Goal: Task Accomplishment & Management: Use online tool/utility

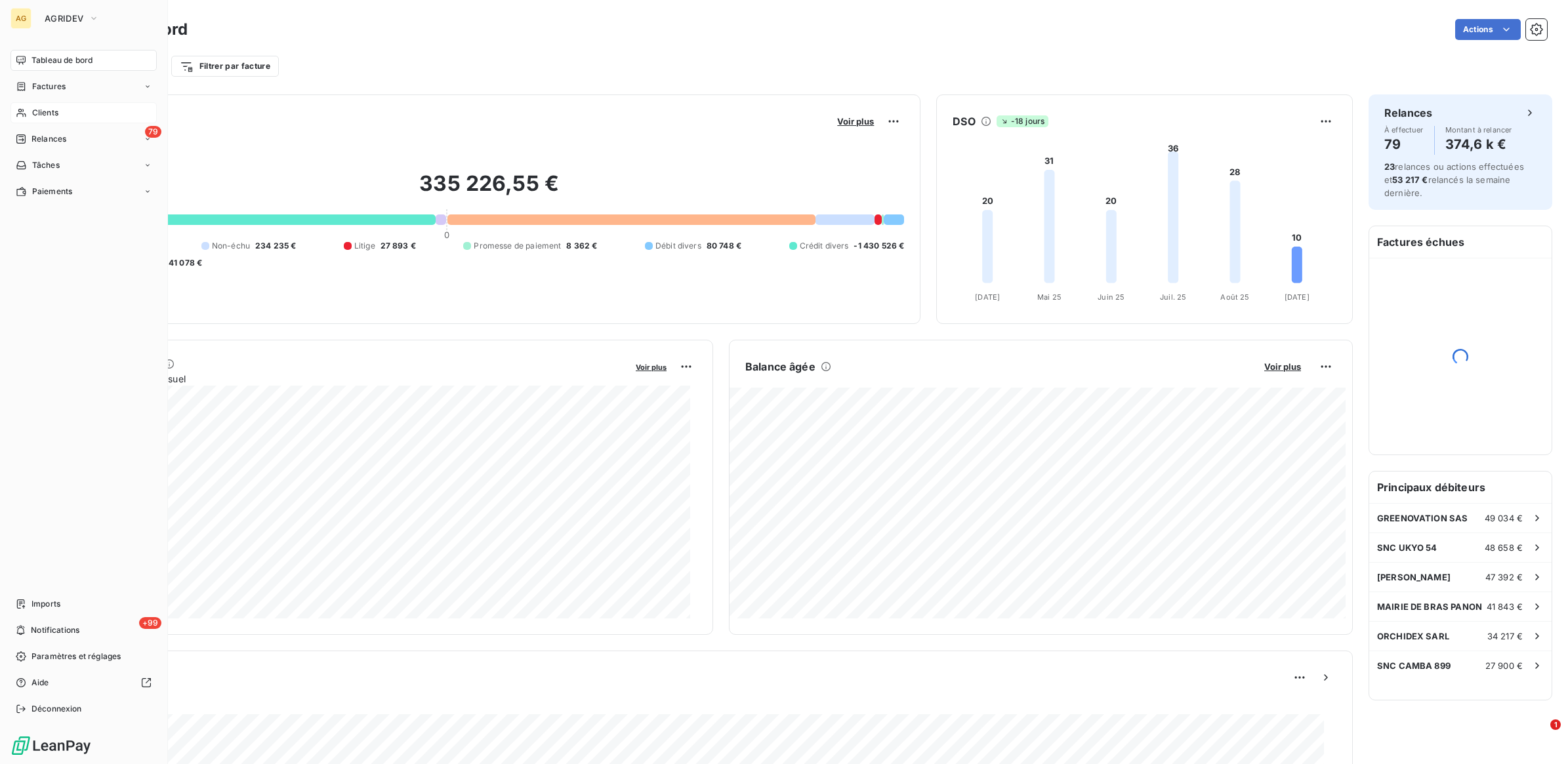
click at [69, 106] on div "Clients" at bounding box center [83, 113] width 146 height 21
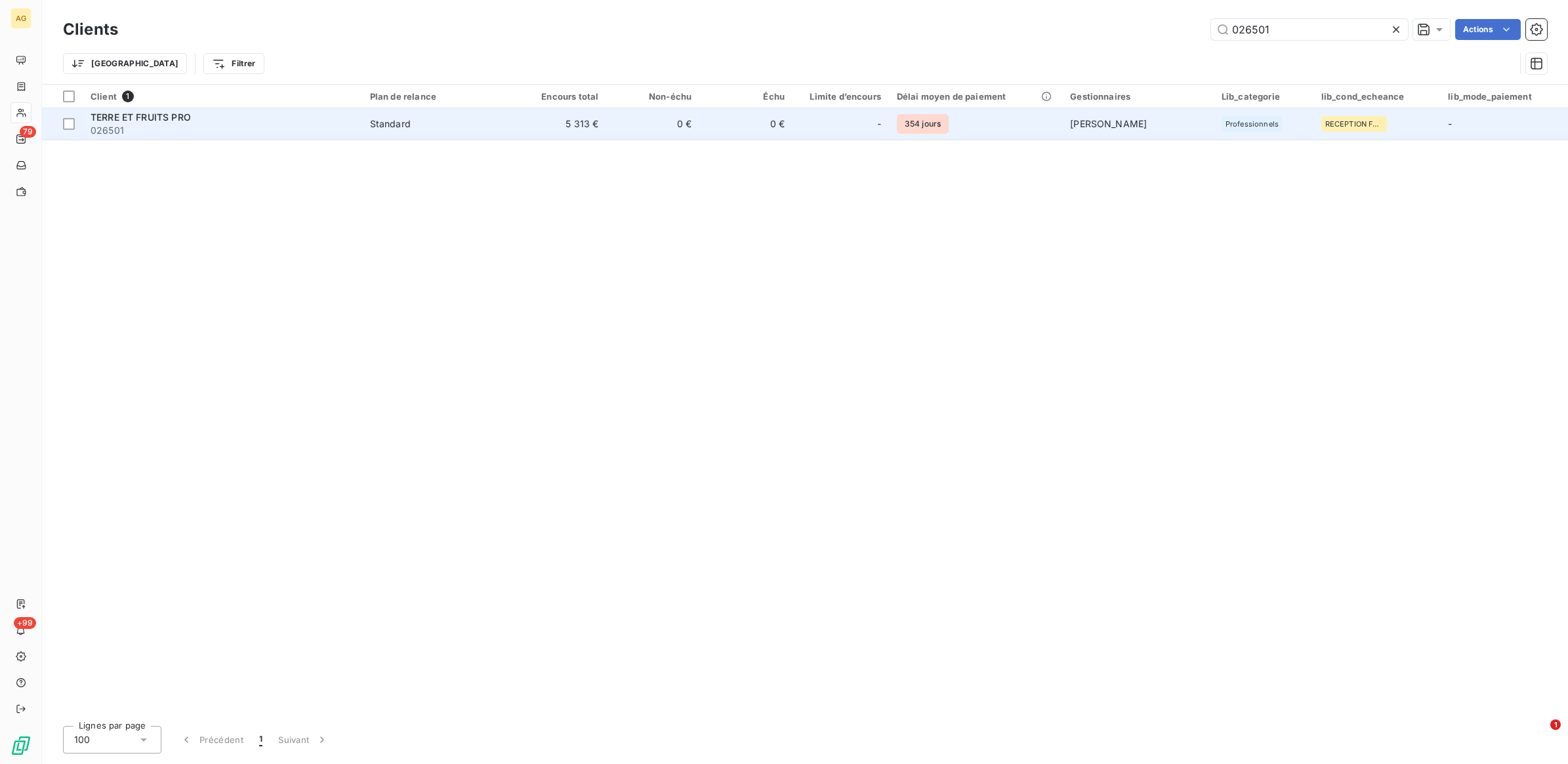
type input "026501"
click at [579, 125] on td "5 313 €" at bounding box center [559, 124] width 93 height 31
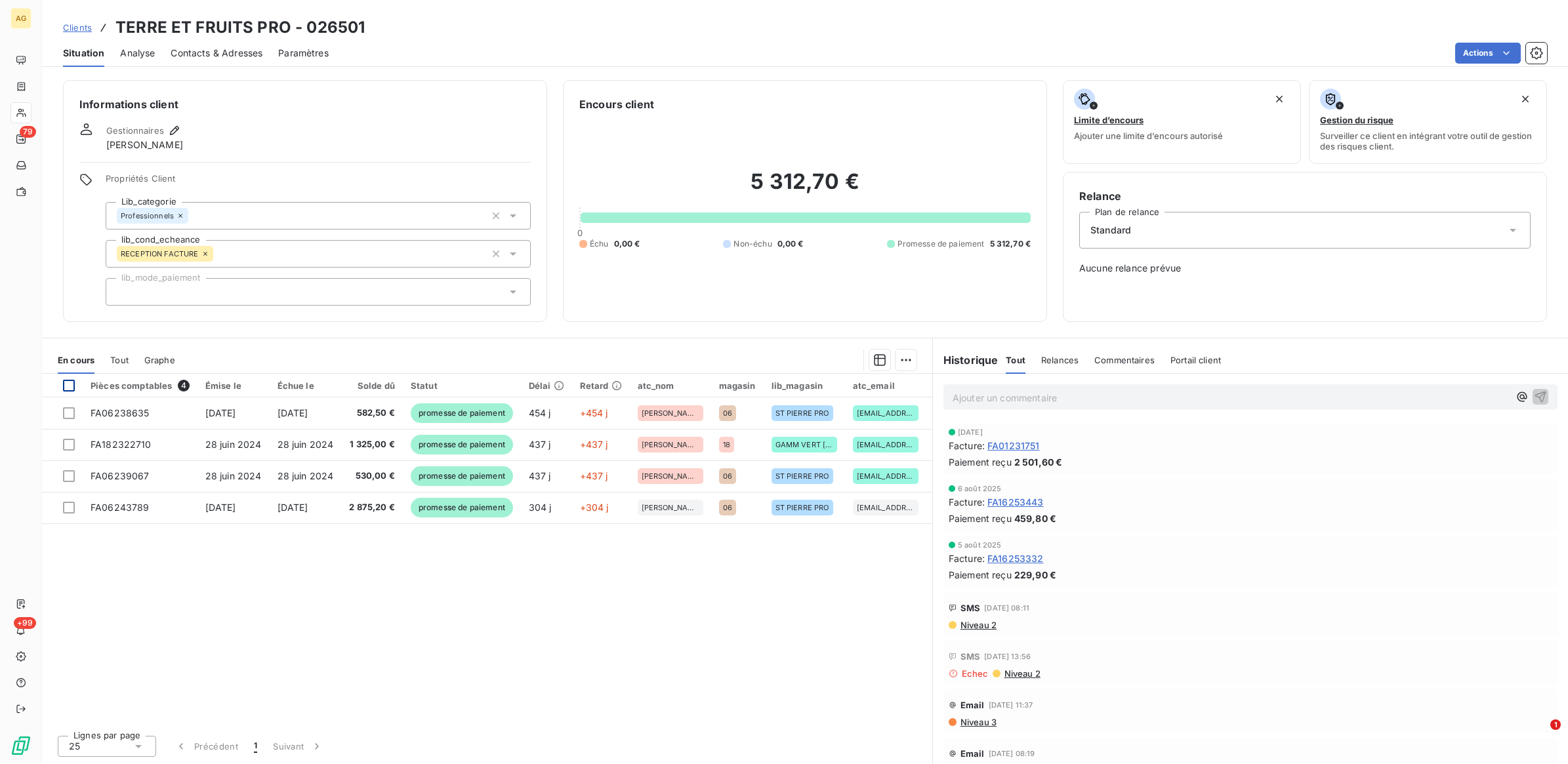
click at [69, 384] on div at bounding box center [69, 385] width 12 height 12
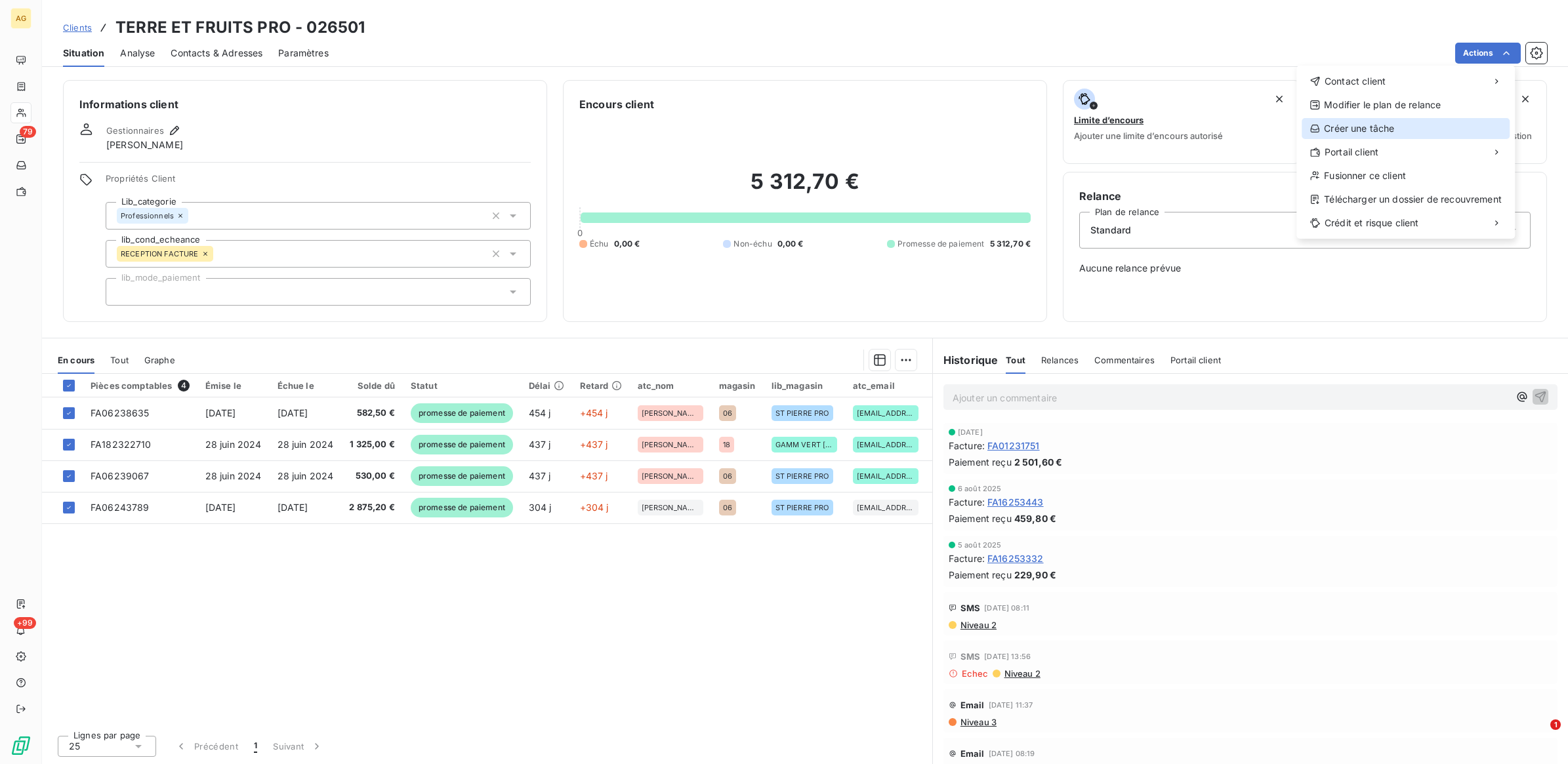
click at [1385, 129] on div "Créer une tâche" at bounding box center [1405, 129] width 208 height 21
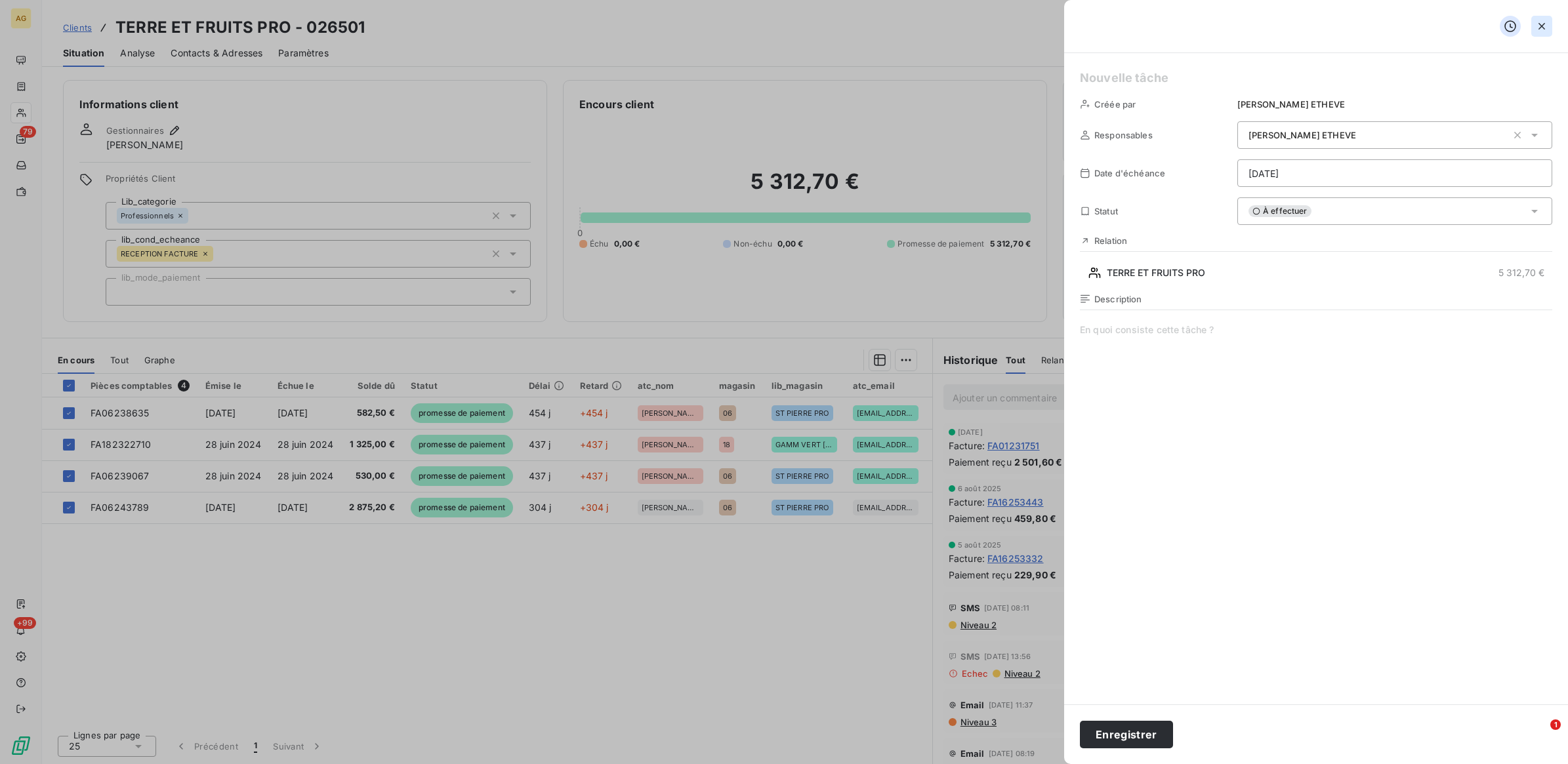
click at [1535, 27] on icon "button" at bounding box center [1541, 26] width 13 height 13
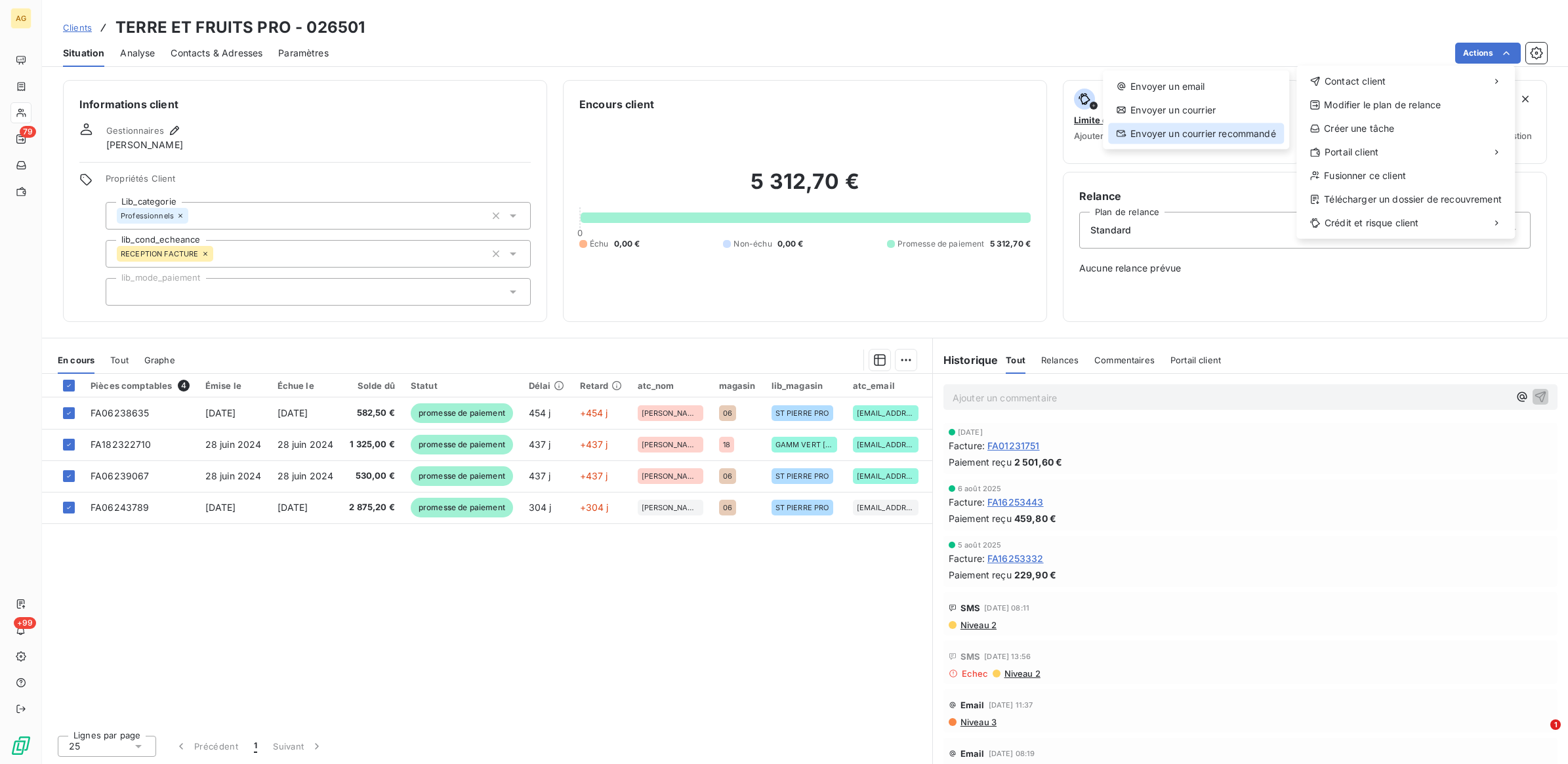
click at [1173, 133] on div "Envoyer un courrier recommandé" at bounding box center [1196, 134] width 176 height 21
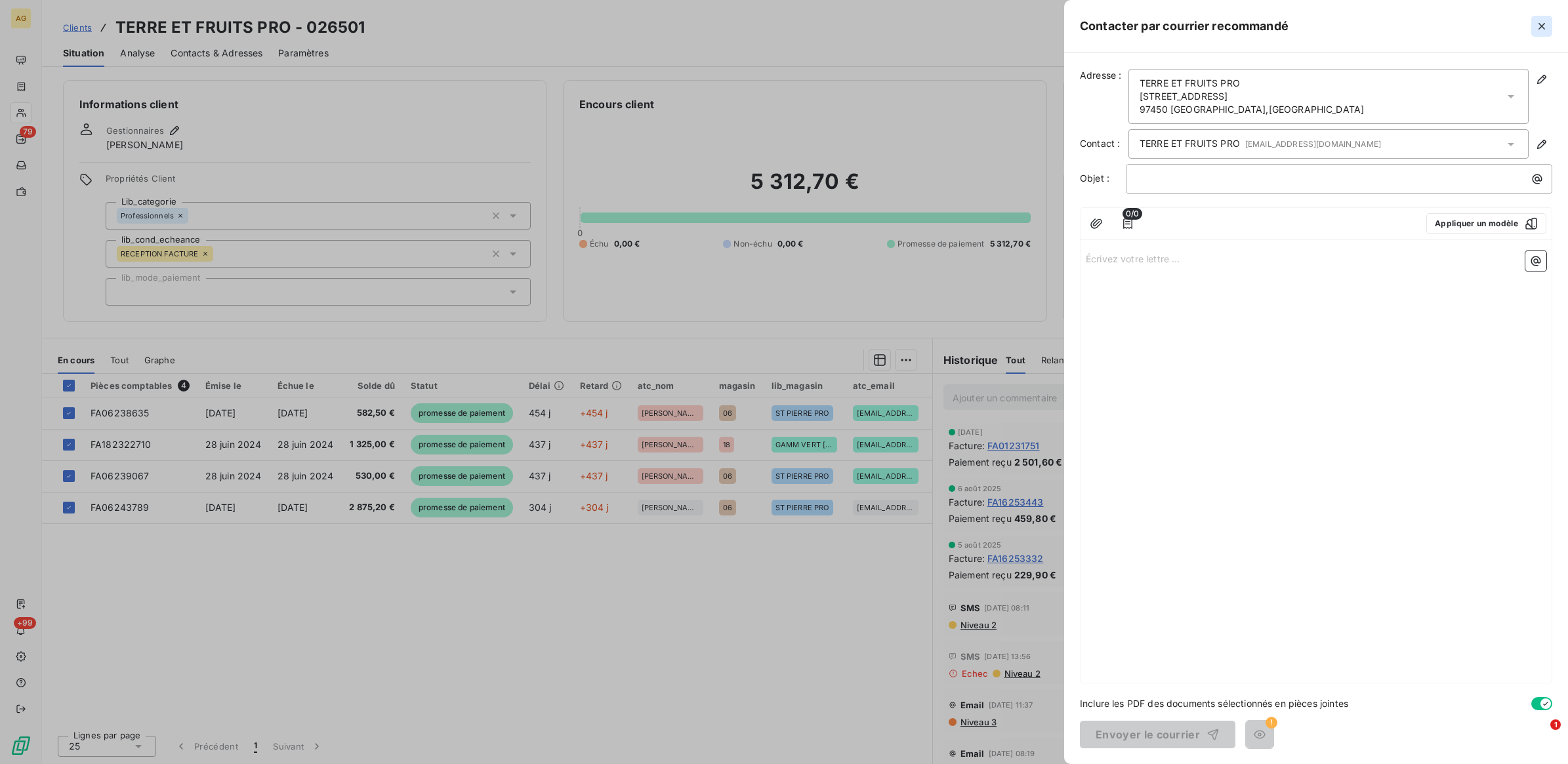
click at [1550, 23] on button "button" at bounding box center [1542, 27] width 21 height 21
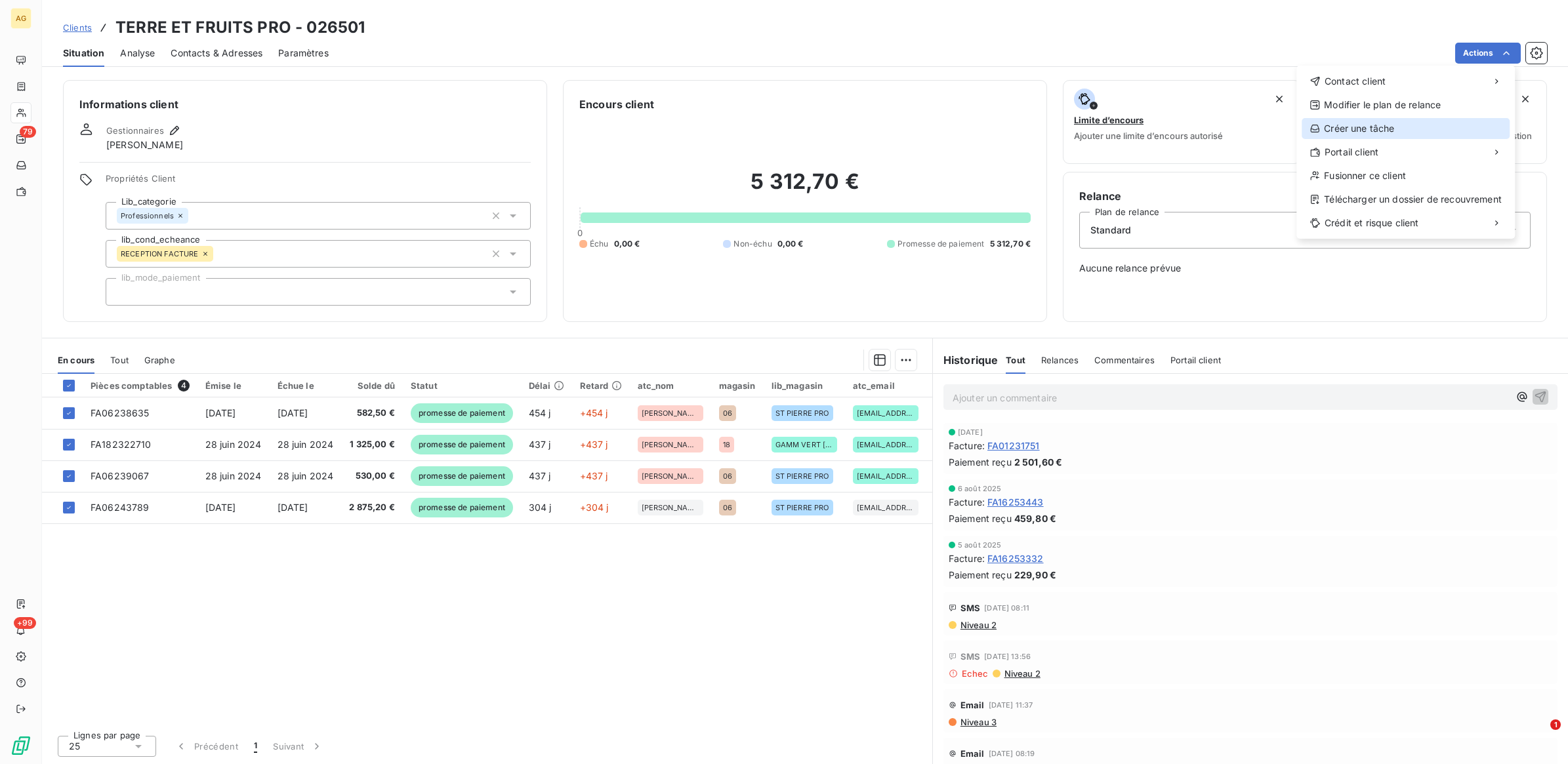
click at [1397, 125] on div "Créer une tâche" at bounding box center [1405, 129] width 208 height 21
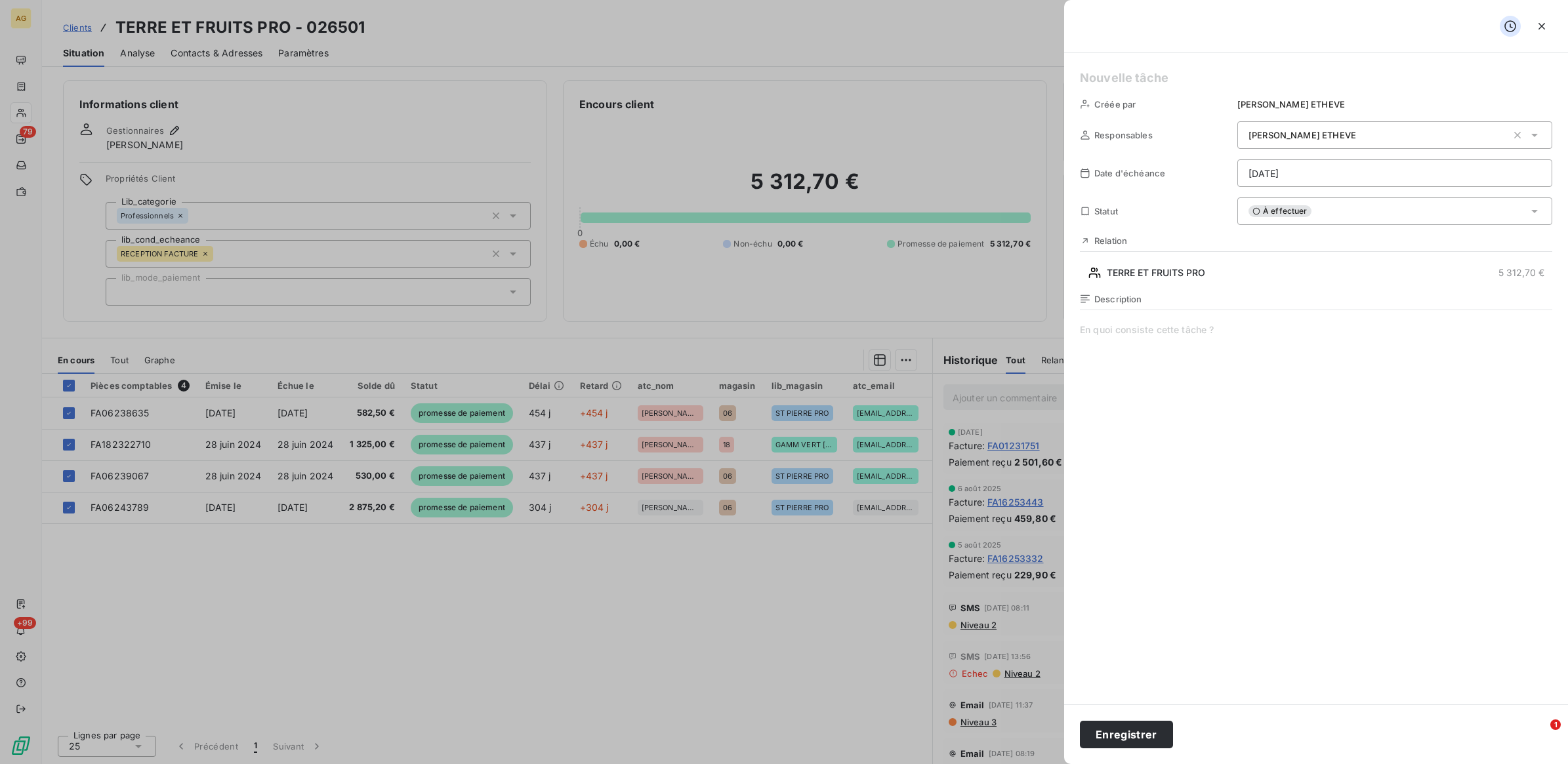
click at [1532, 215] on icon at bounding box center [1534, 211] width 13 height 13
click at [1532, 212] on icon at bounding box center [1534, 211] width 6 height 3
click at [1537, 27] on icon "button" at bounding box center [1541, 26] width 13 height 13
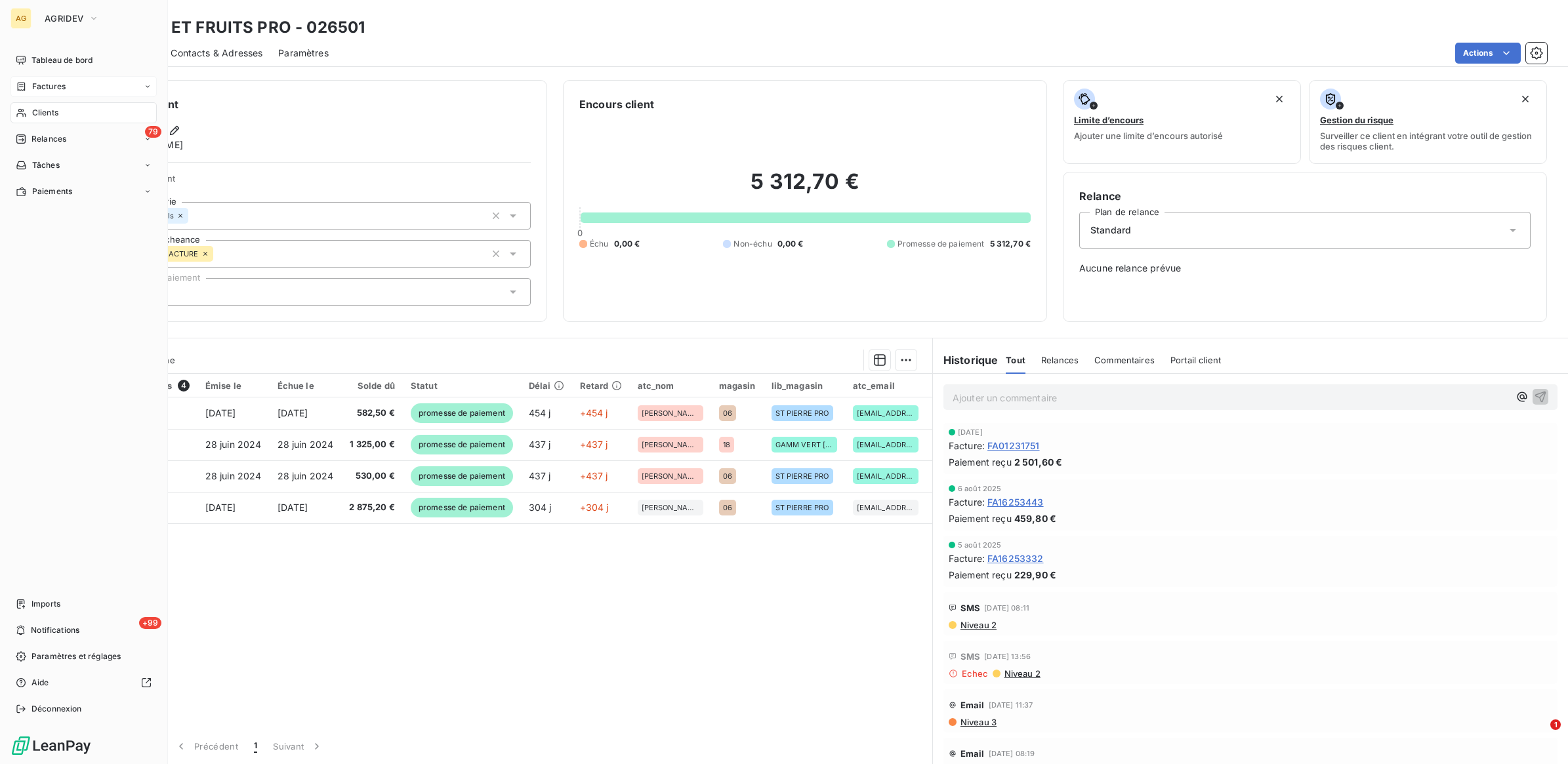
click at [64, 89] on span "Factures" at bounding box center [49, 86] width 34 height 12
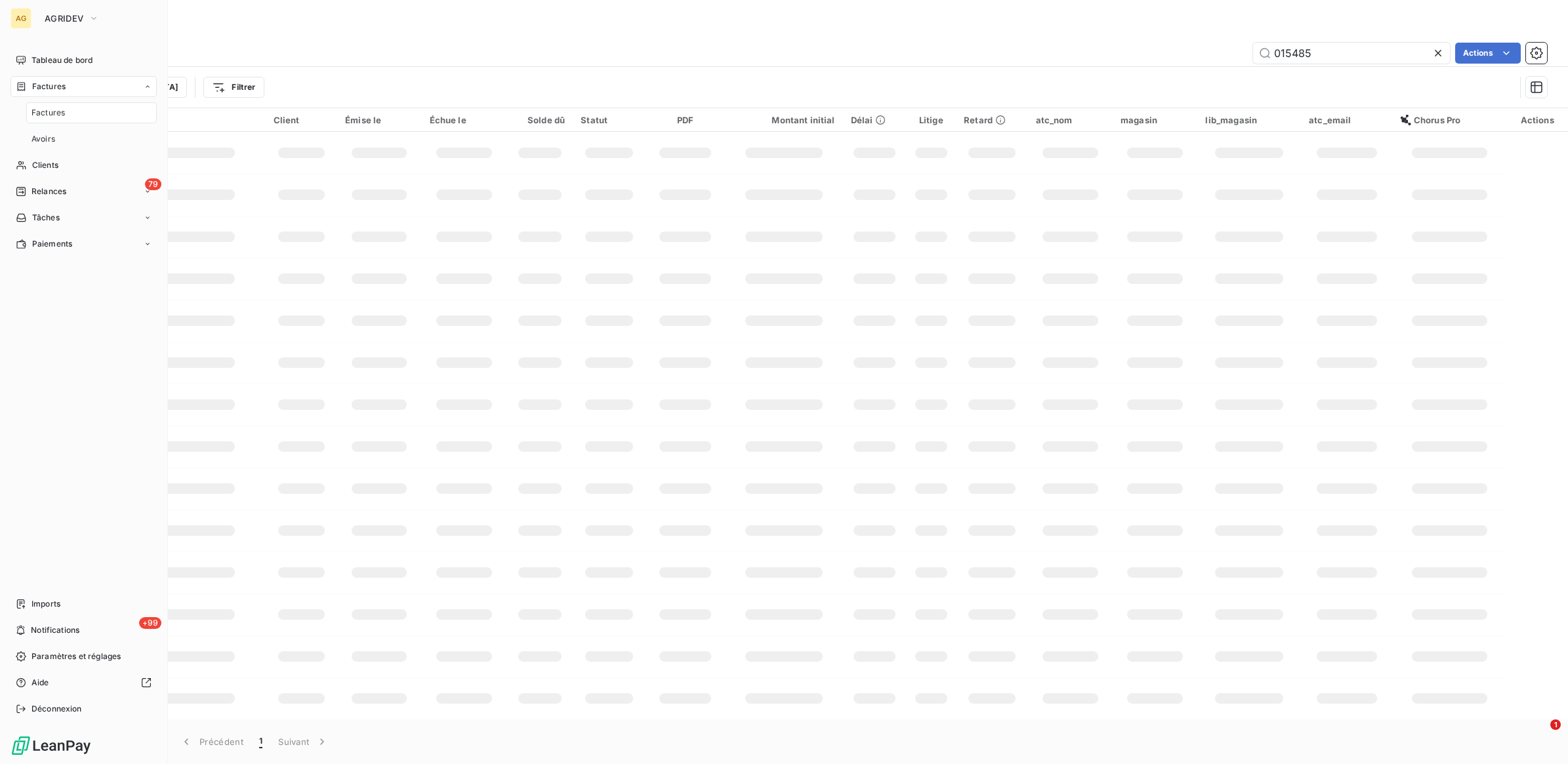
click at [60, 115] on span "Factures" at bounding box center [48, 113] width 34 height 12
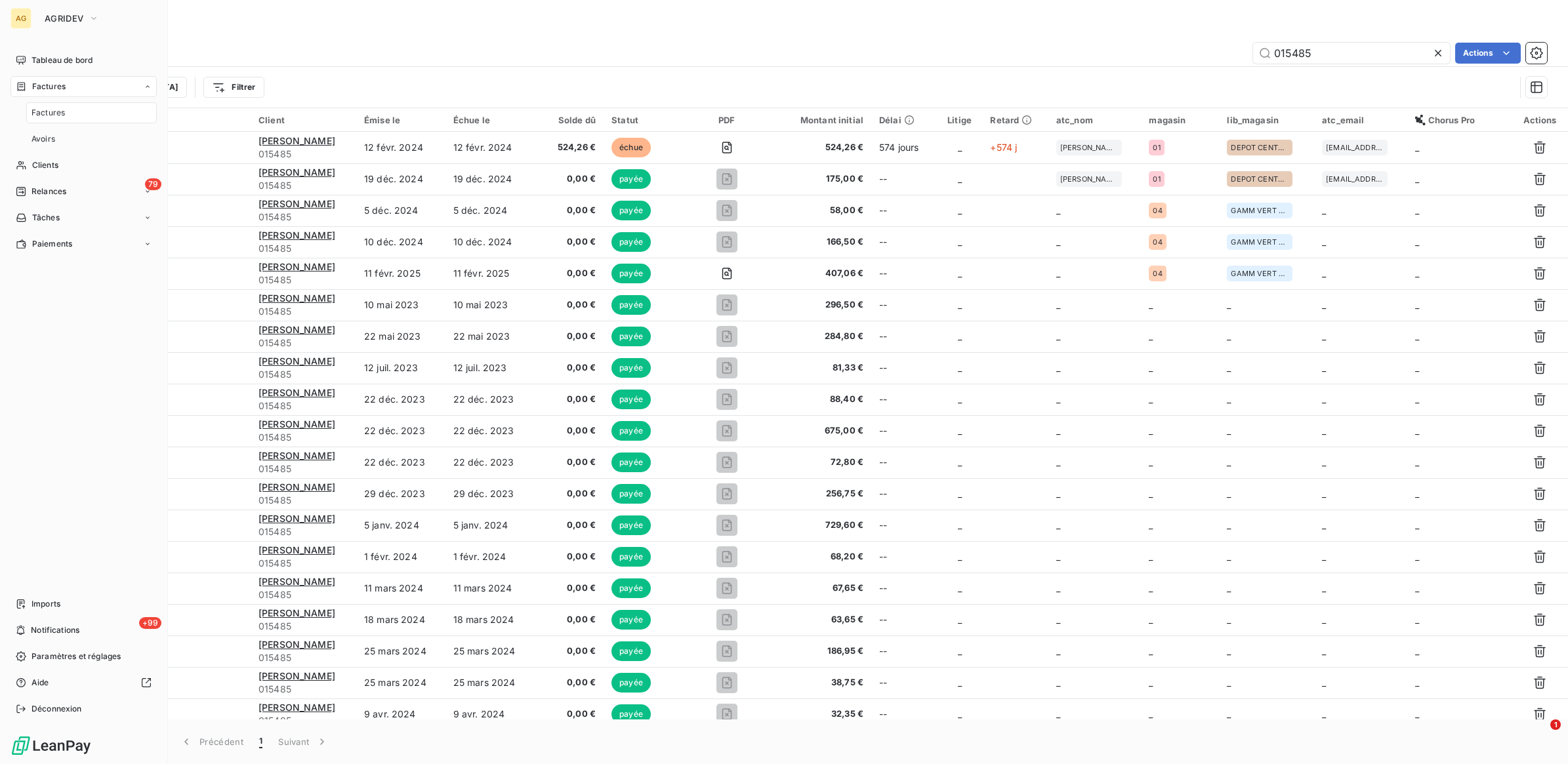
click at [60, 115] on span "Factures" at bounding box center [48, 113] width 34 height 12
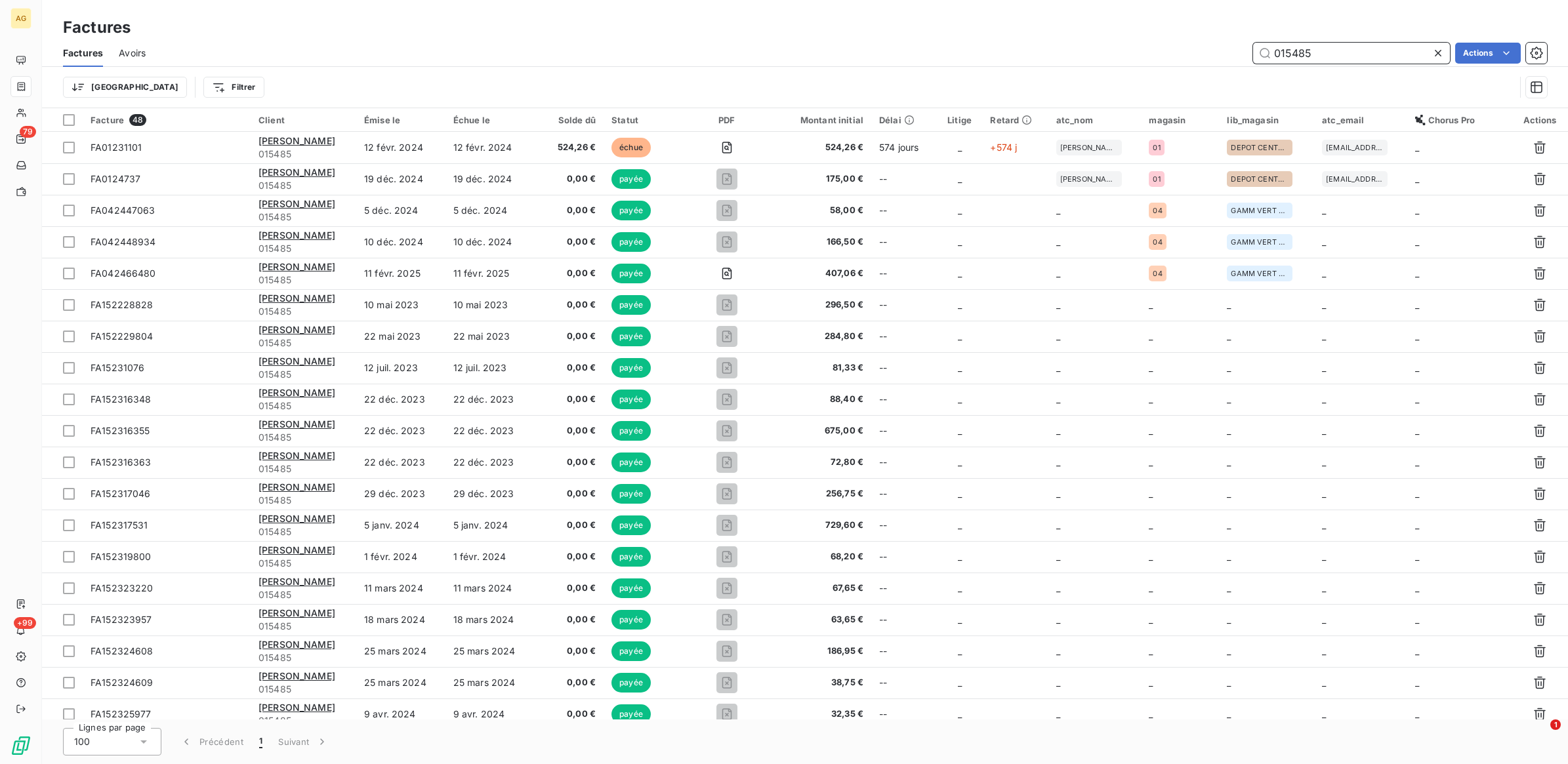
click at [1352, 48] on input "015485" at bounding box center [1351, 53] width 197 height 21
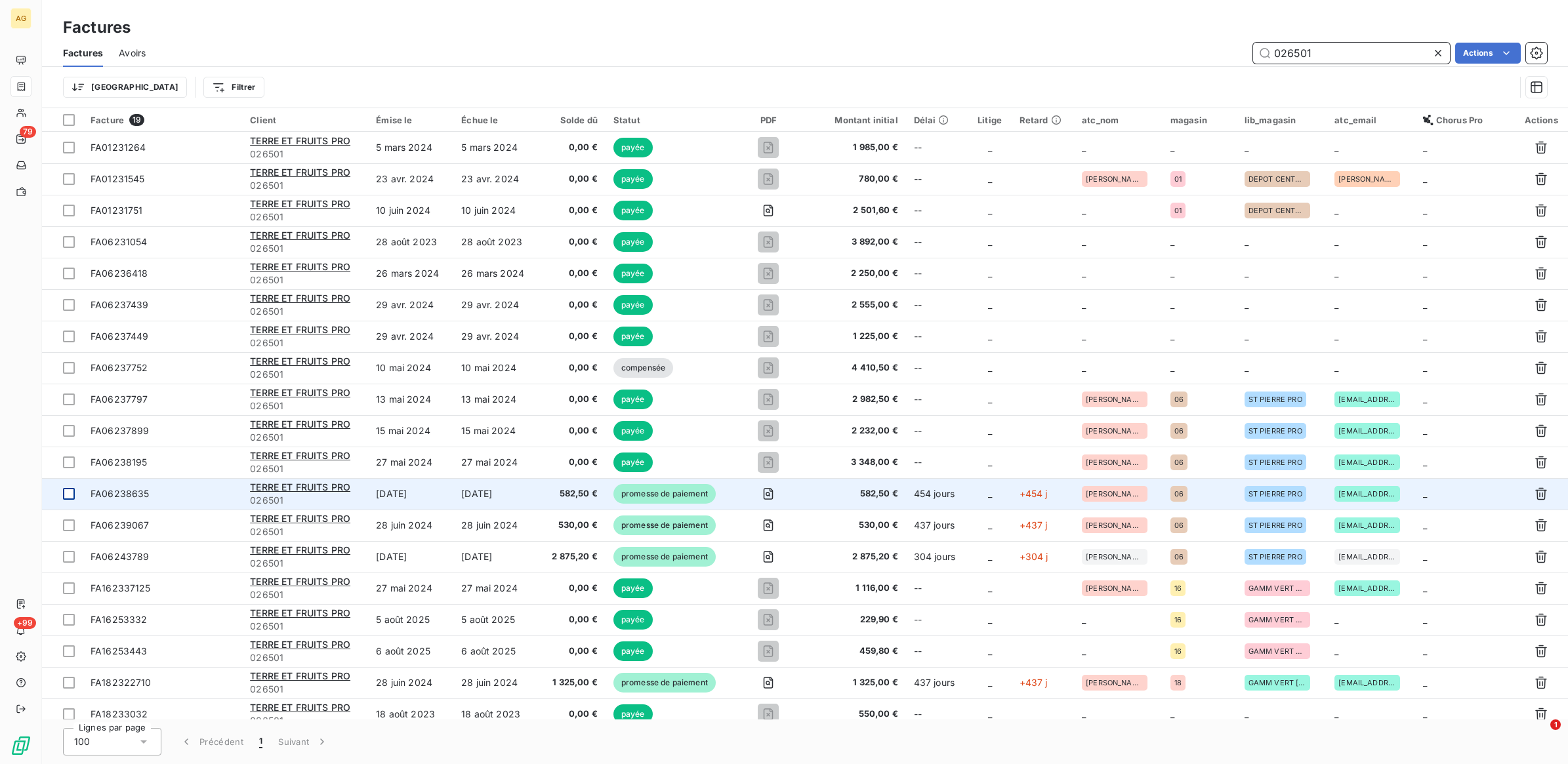
type input "026501"
click at [67, 495] on div at bounding box center [69, 494] width 12 height 12
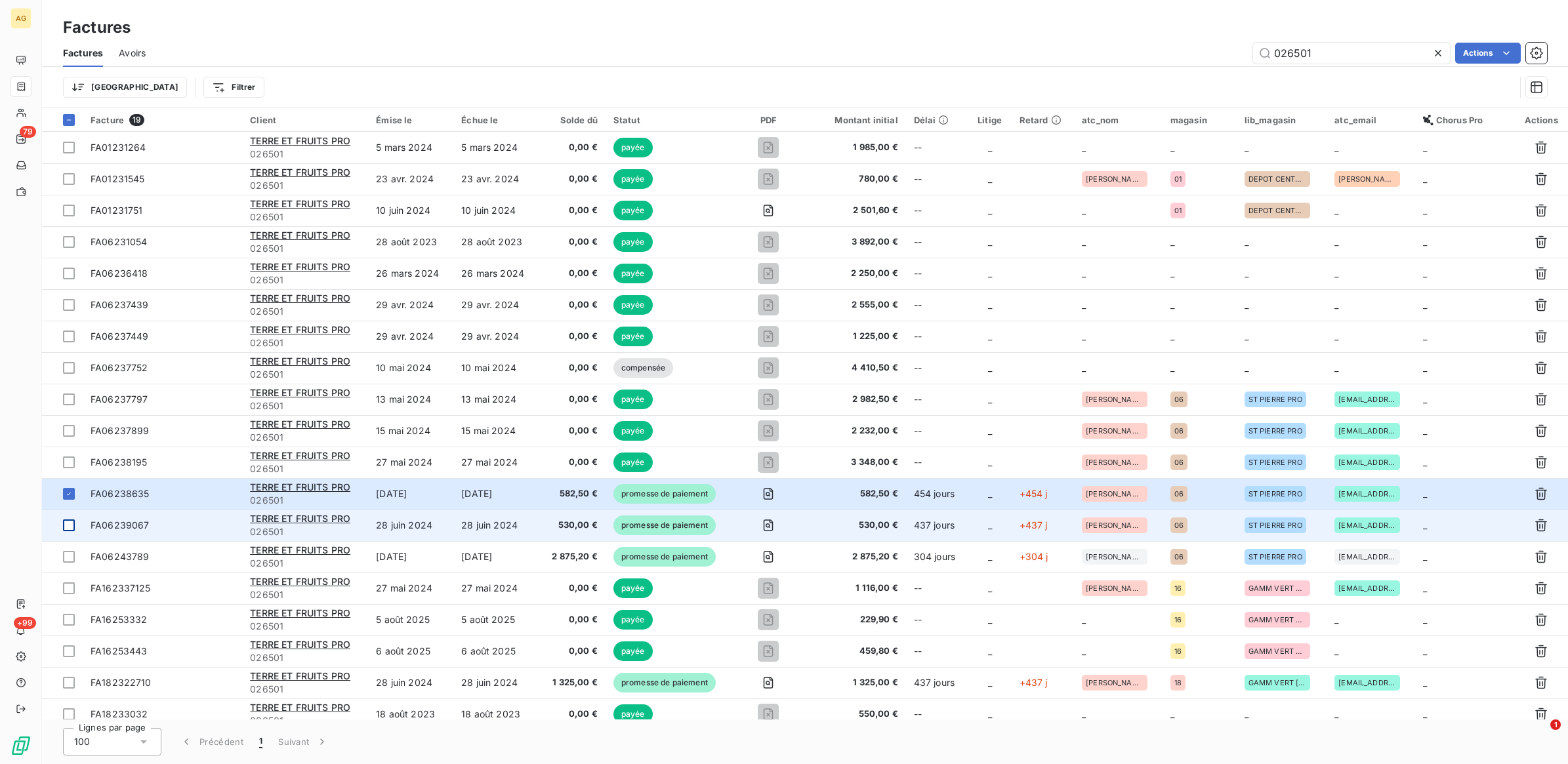
click at [67, 525] on div at bounding box center [69, 525] width 12 height 12
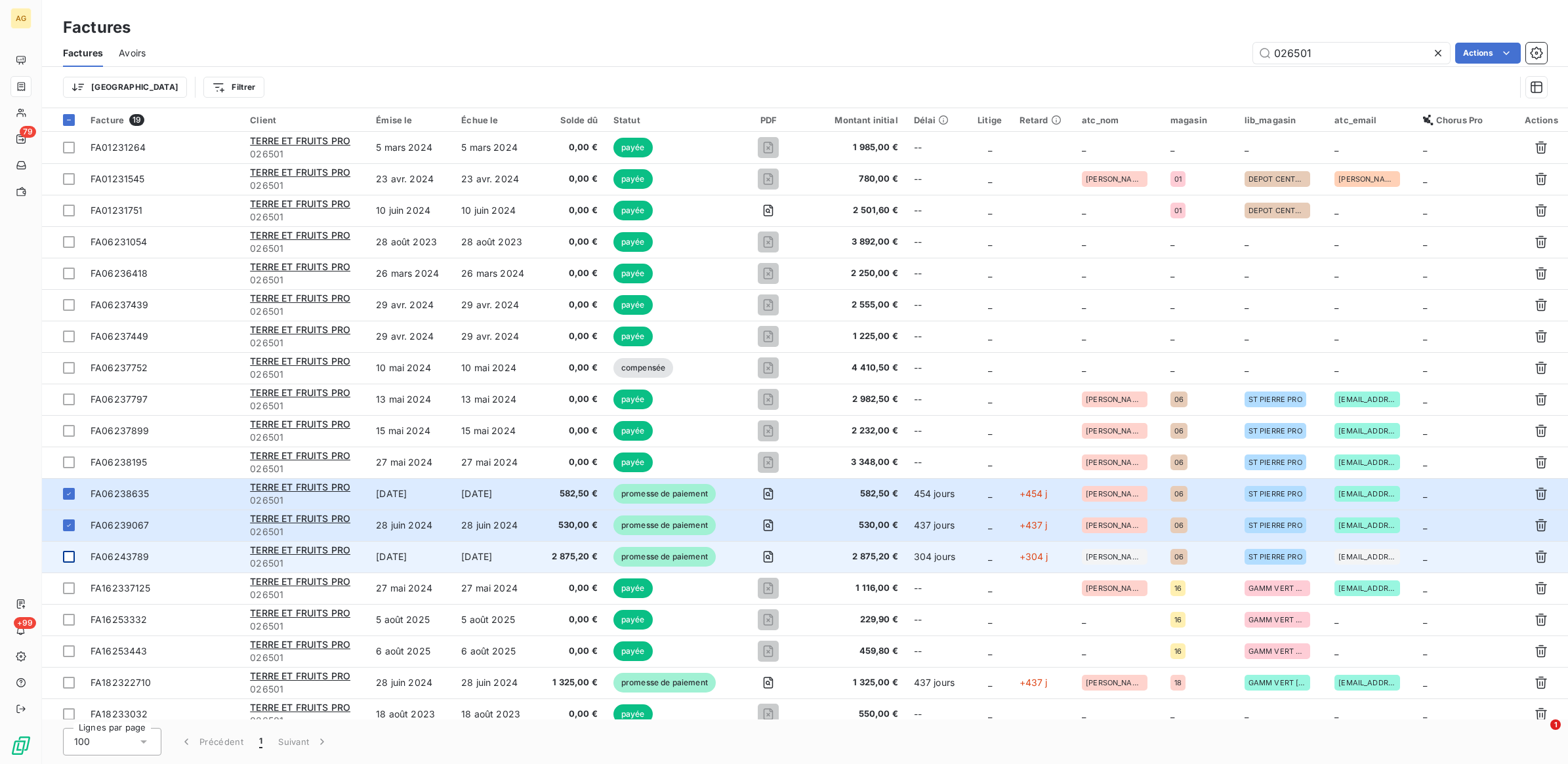
click at [69, 556] on div at bounding box center [69, 557] width 12 height 12
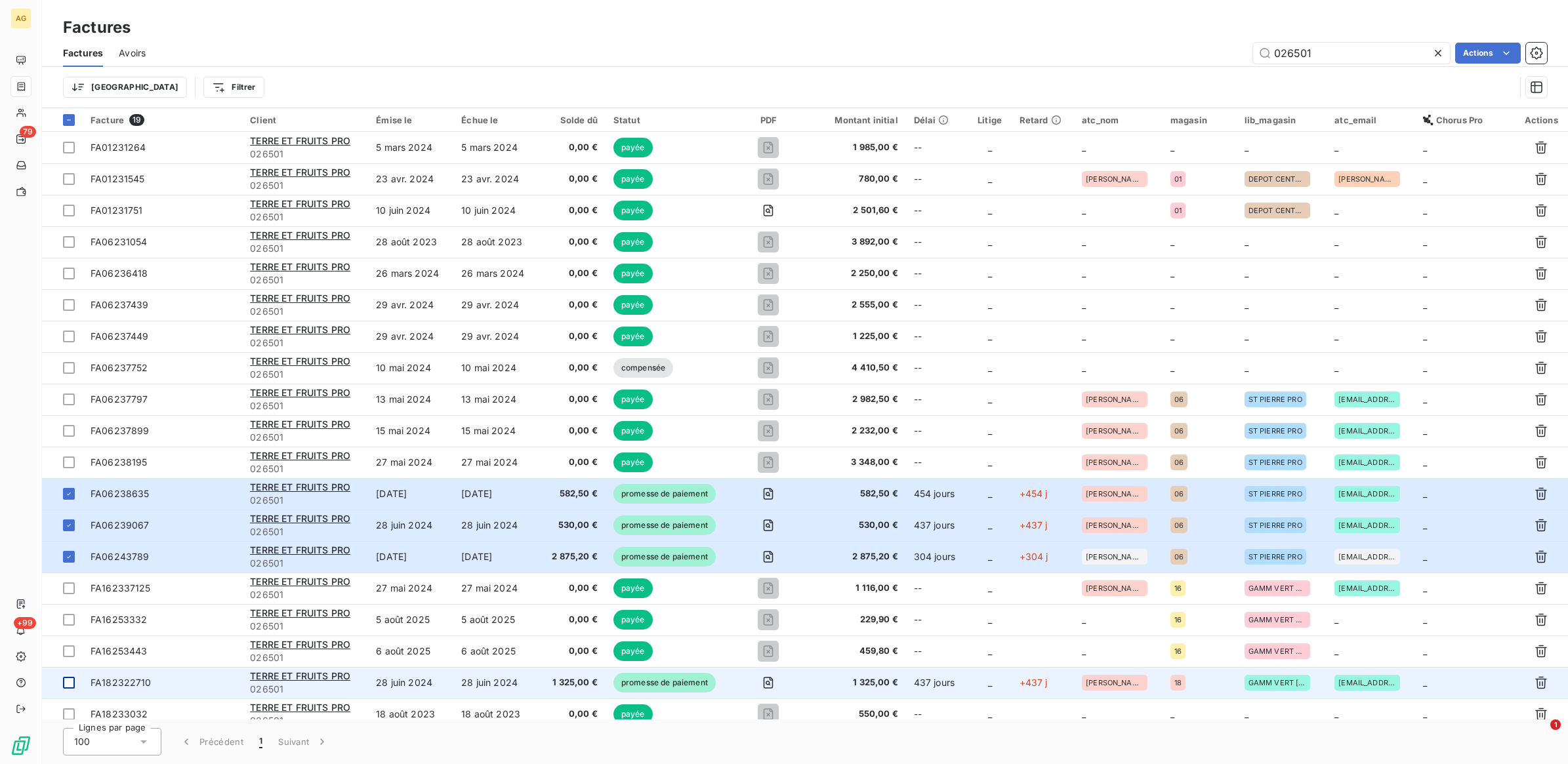
click at [69, 682] on div at bounding box center [69, 683] width 12 height 12
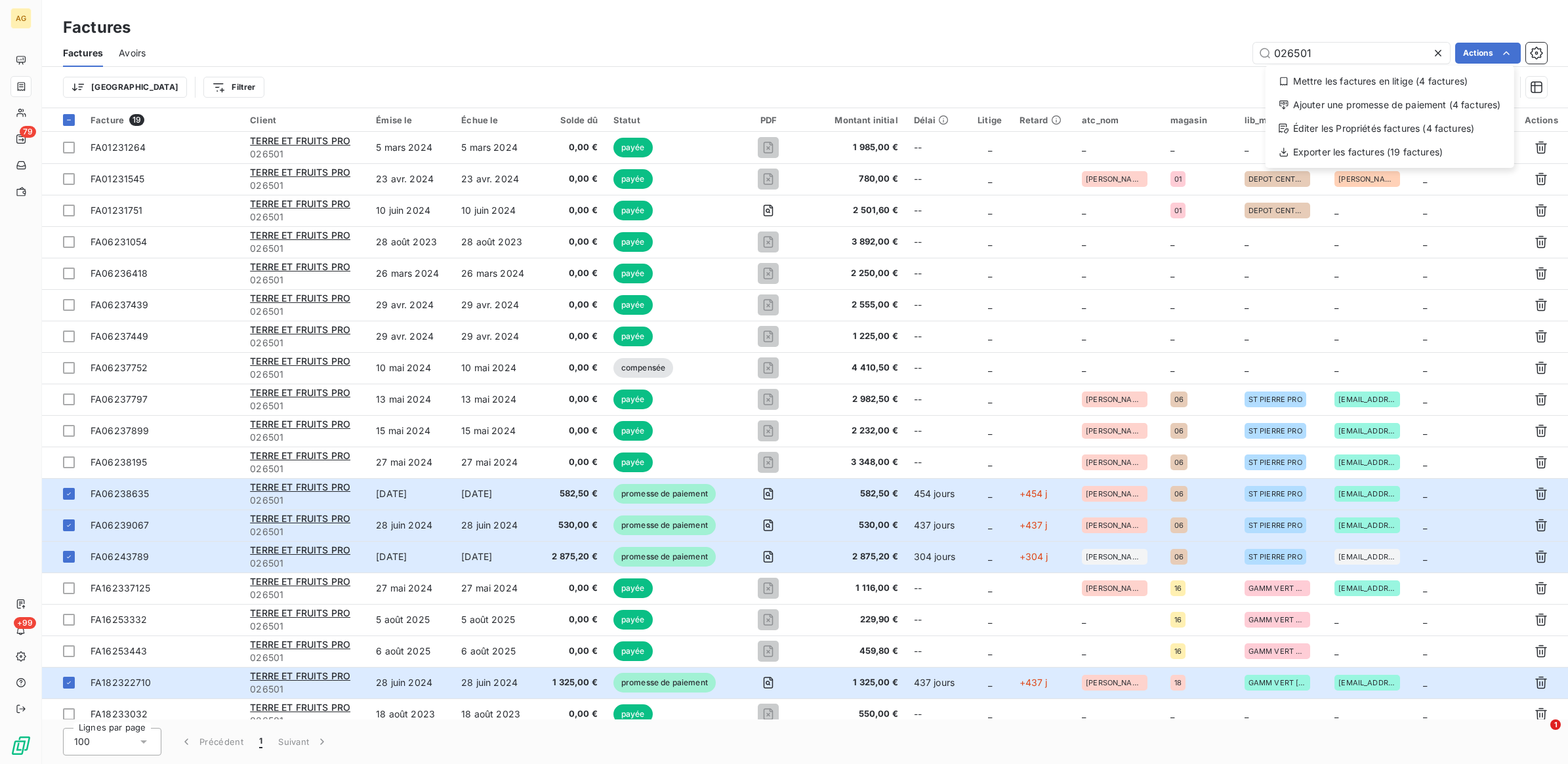
click at [736, 497] on html "AG 79 +99 Factures Factures Avoirs 026501 Actions Mettre les factures en litige…" at bounding box center [784, 382] width 1568 height 764
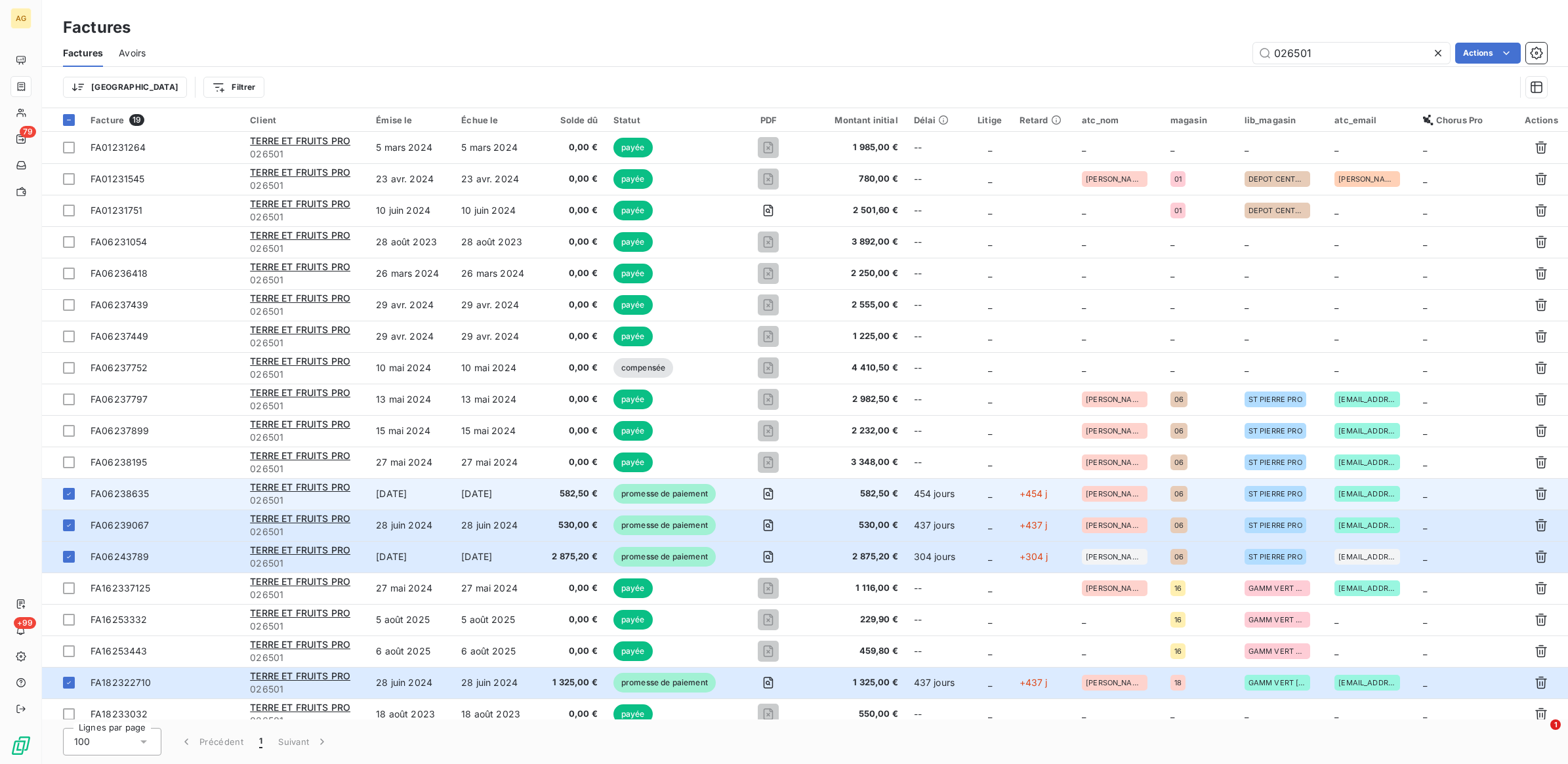
click at [950, 486] on td "454 jours" at bounding box center [937, 494] width 62 height 31
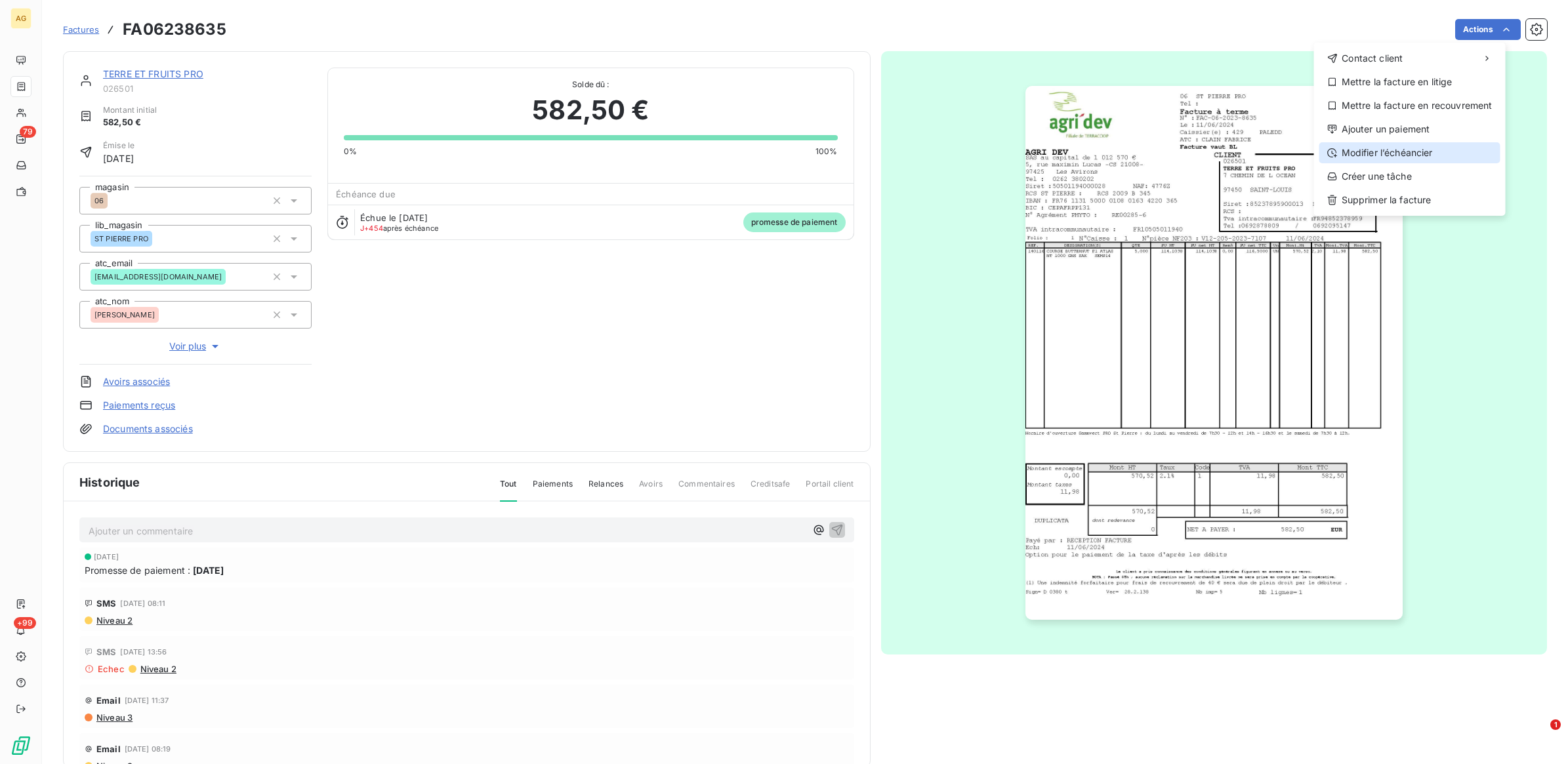
click at [1425, 151] on div "Modifier l’échéancier" at bounding box center [1410, 153] width 181 height 21
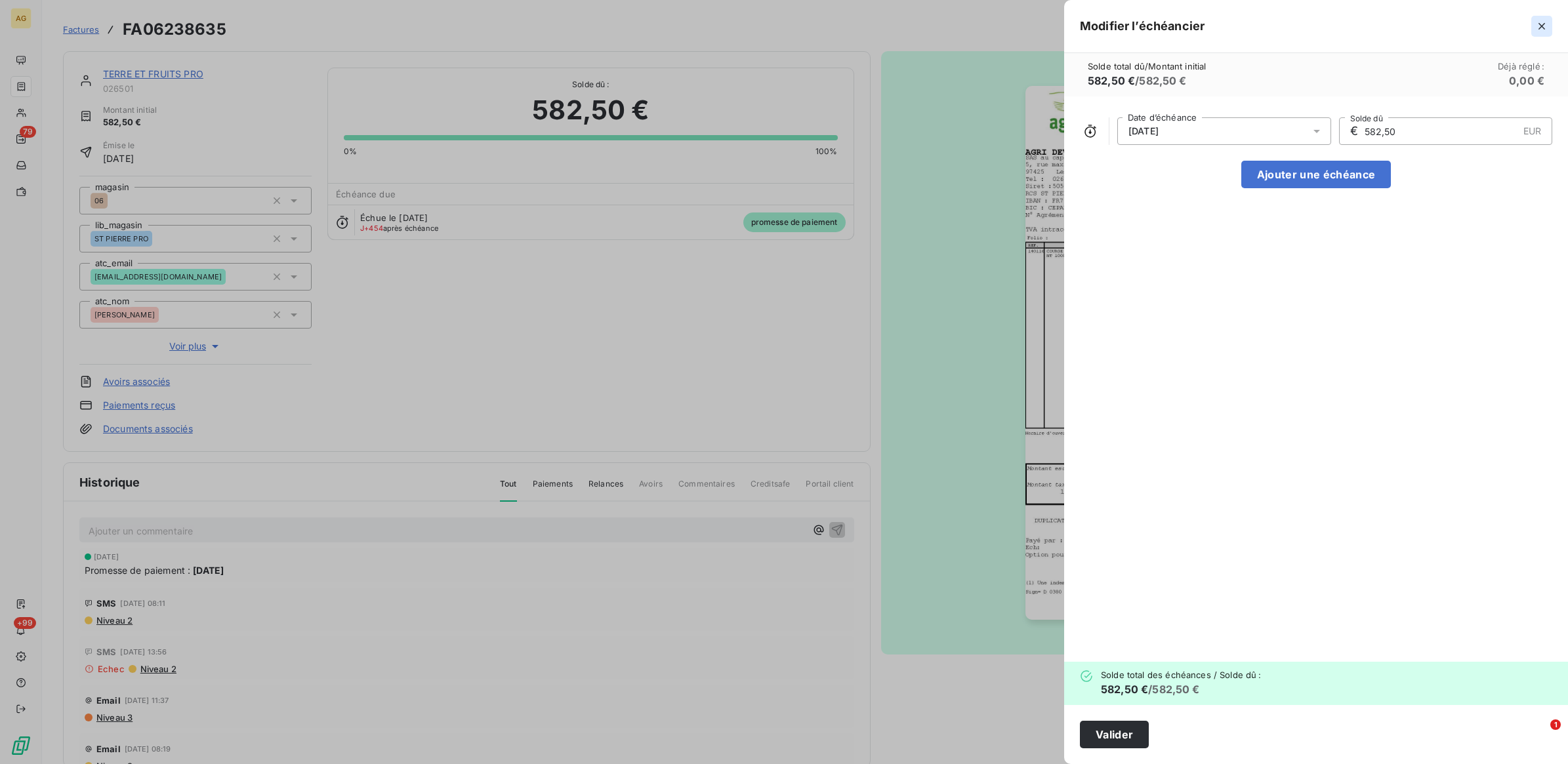
click at [1536, 24] on icon "button" at bounding box center [1541, 26] width 13 height 13
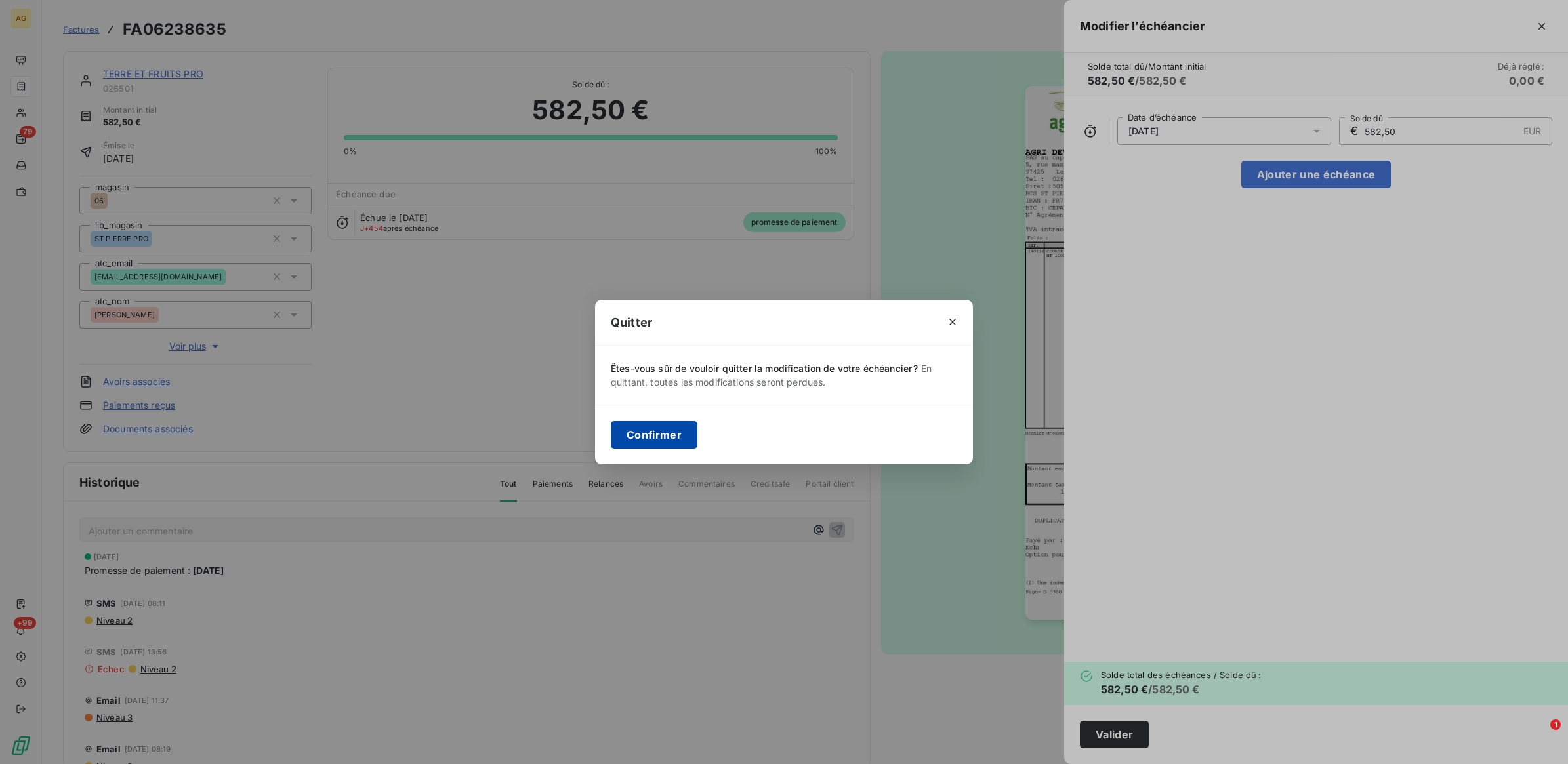
click at [677, 423] on button "Confirmer" at bounding box center [654, 434] width 87 height 27
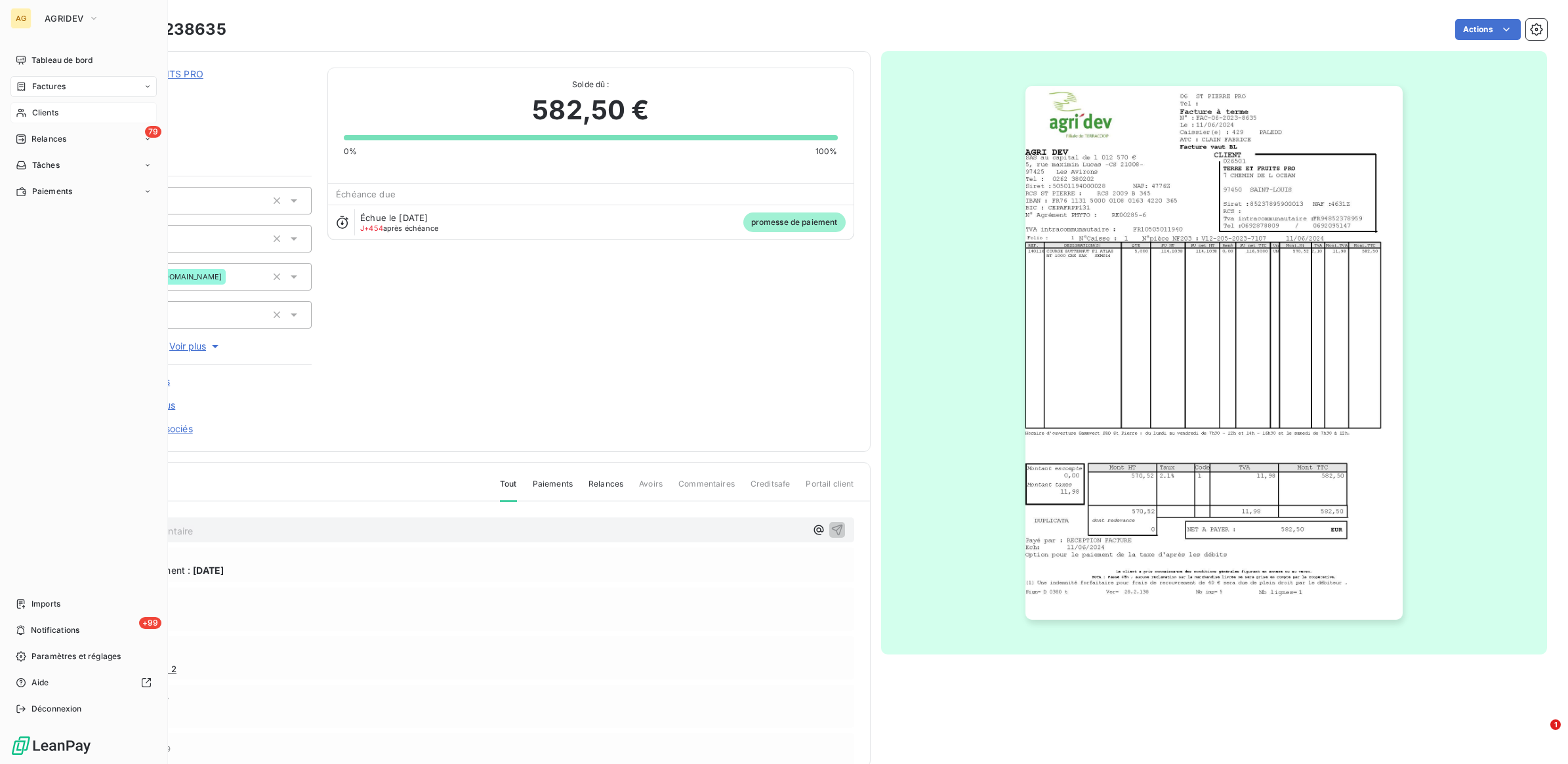
click at [53, 112] on span "Clients" at bounding box center [45, 113] width 27 height 12
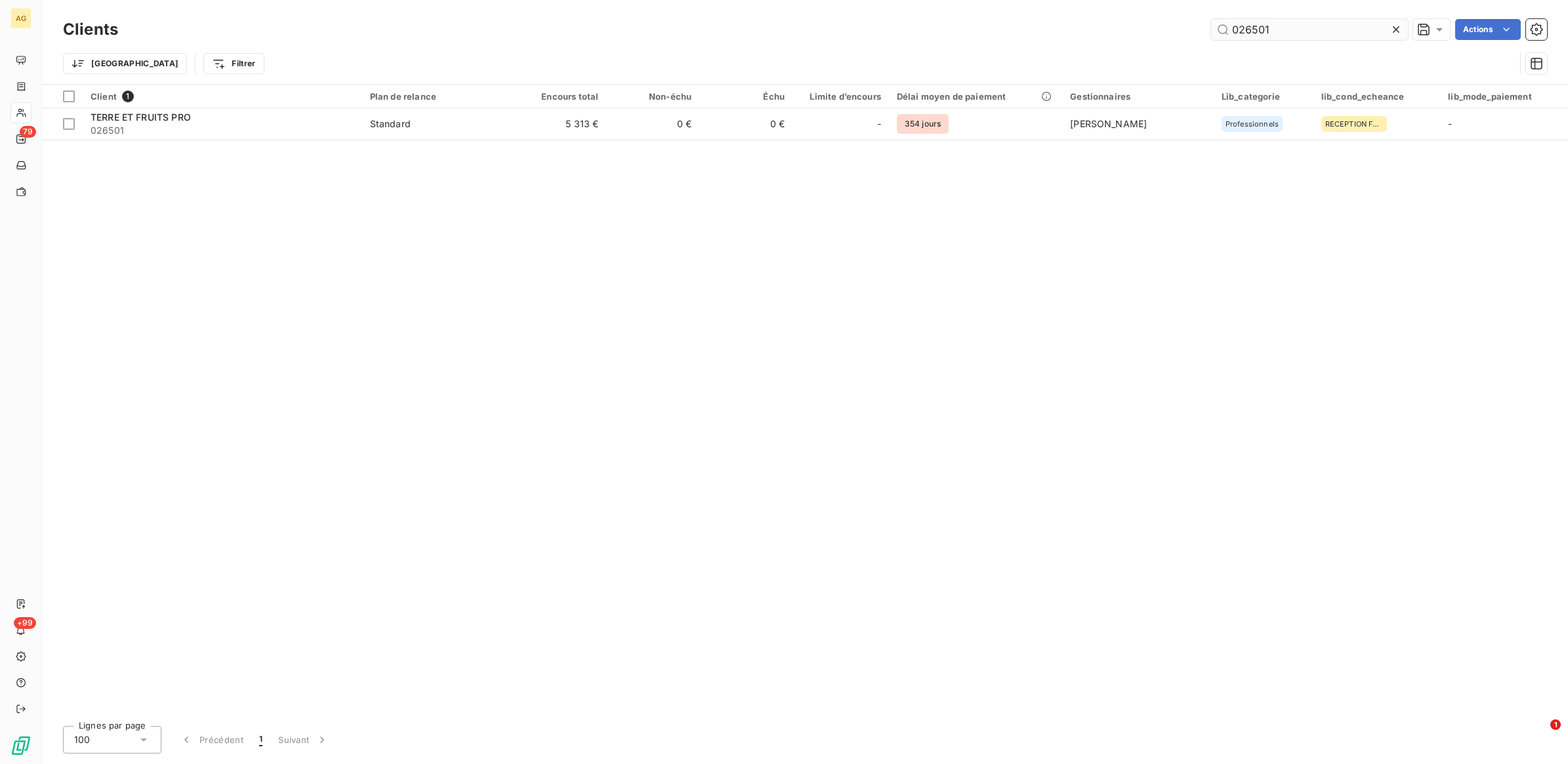
click at [1290, 25] on input "026501" at bounding box center [1309, 29] width 197 height 21
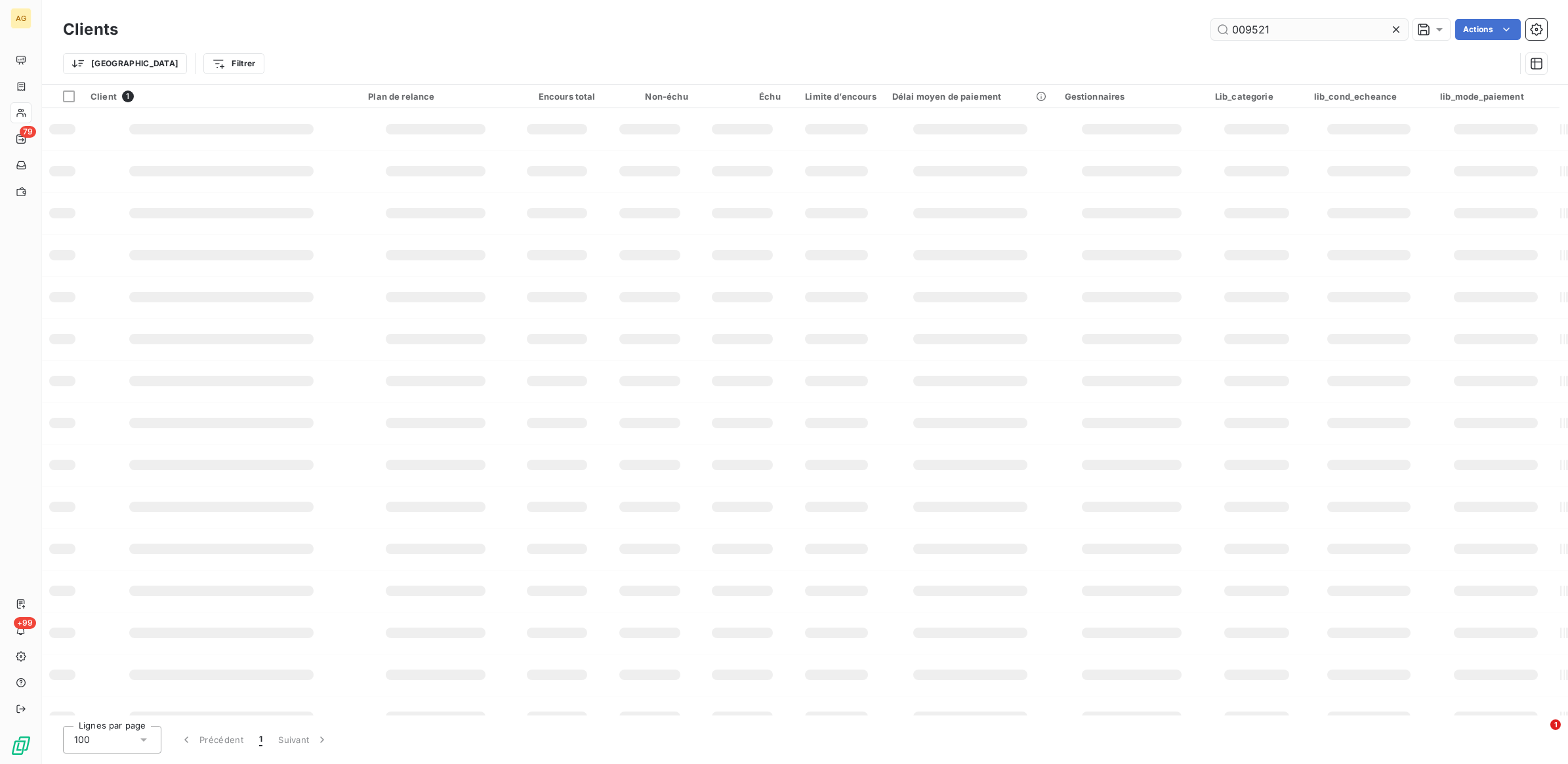
type input "009521"
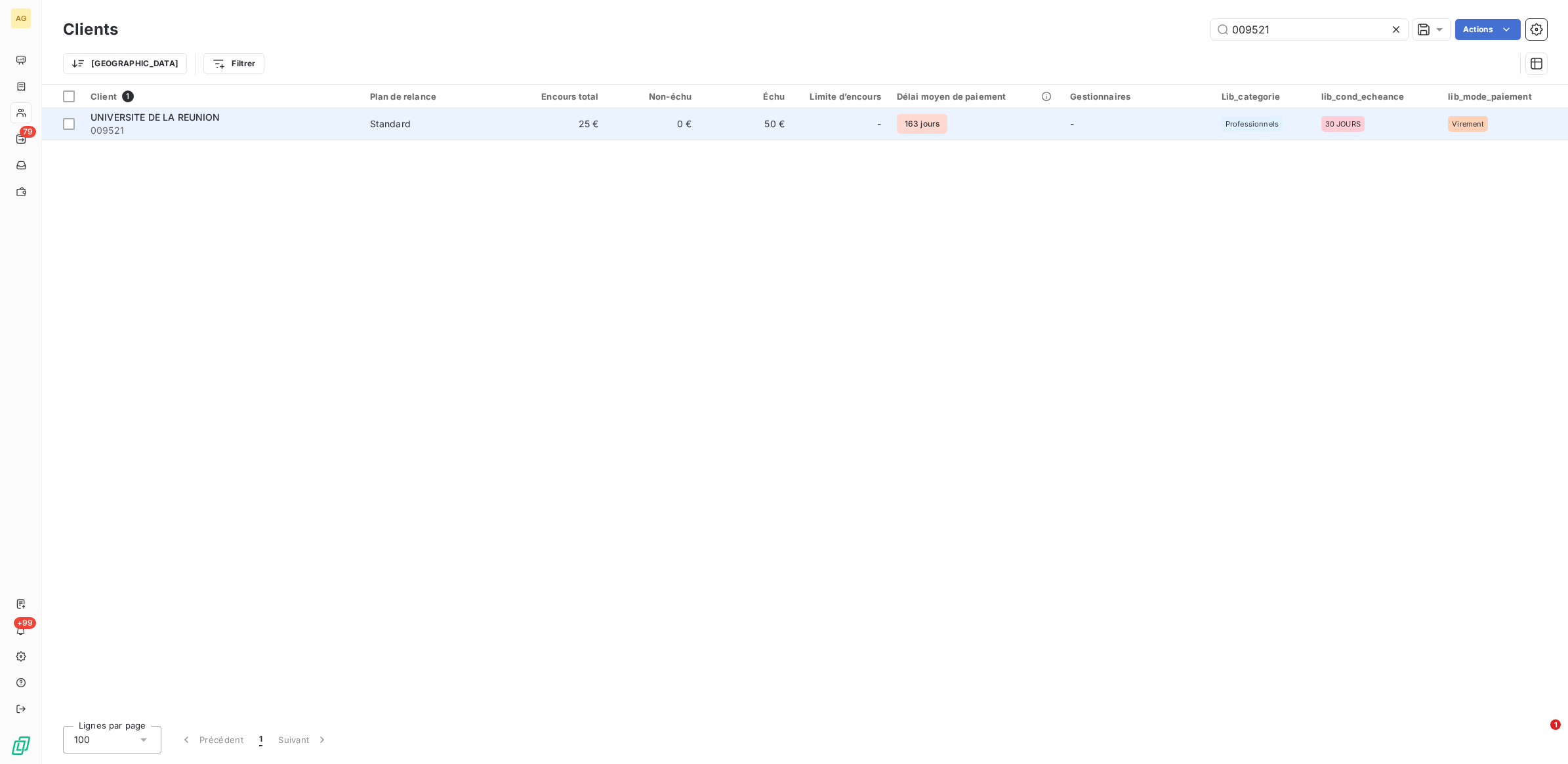
click at [810, 132] on div "-" at bounding box center [840, 124] width 80 height 21
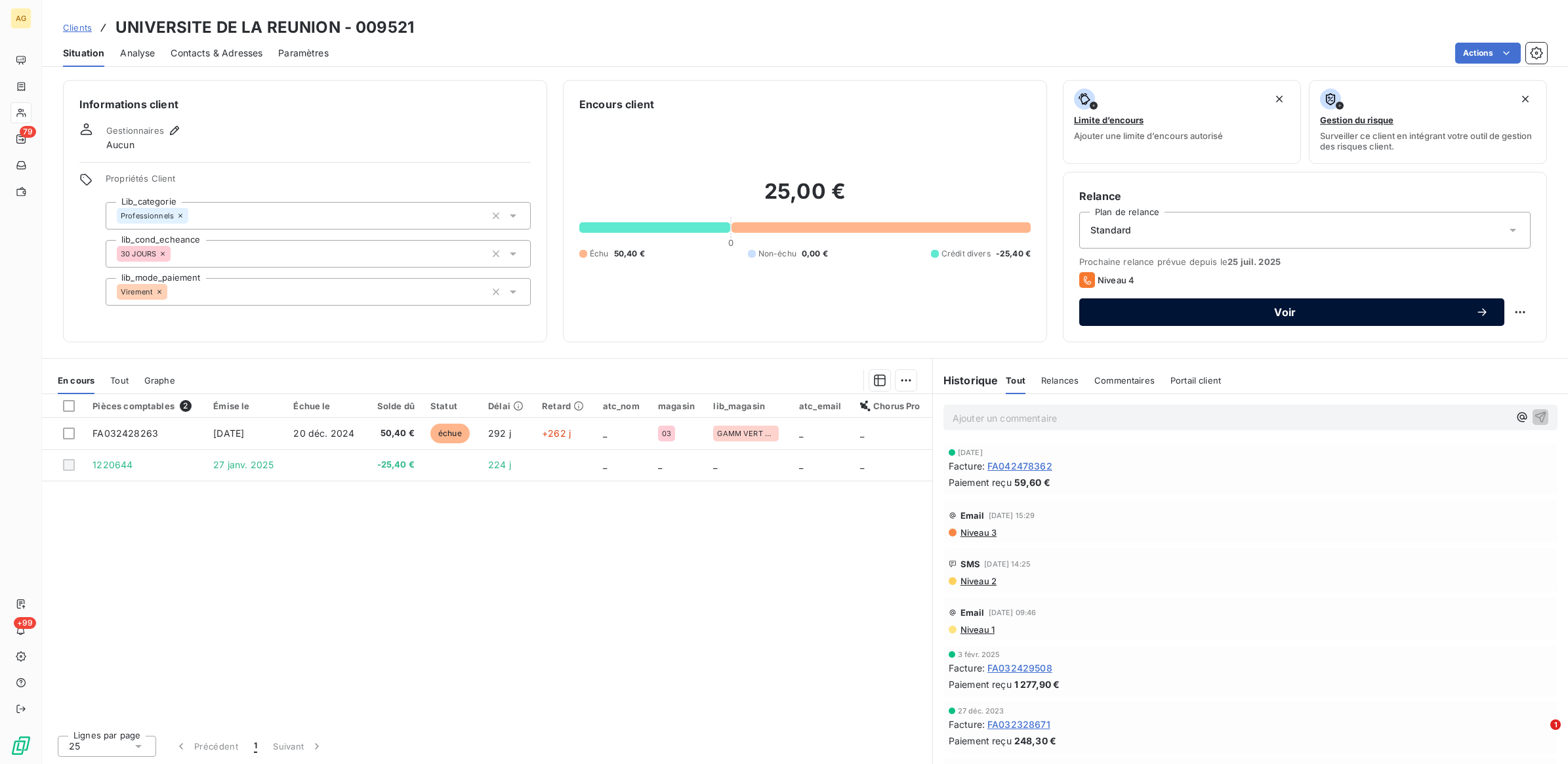
click at [1432, 307] on span "Voir" at bounding box center [1285, 312] width 381 height 10
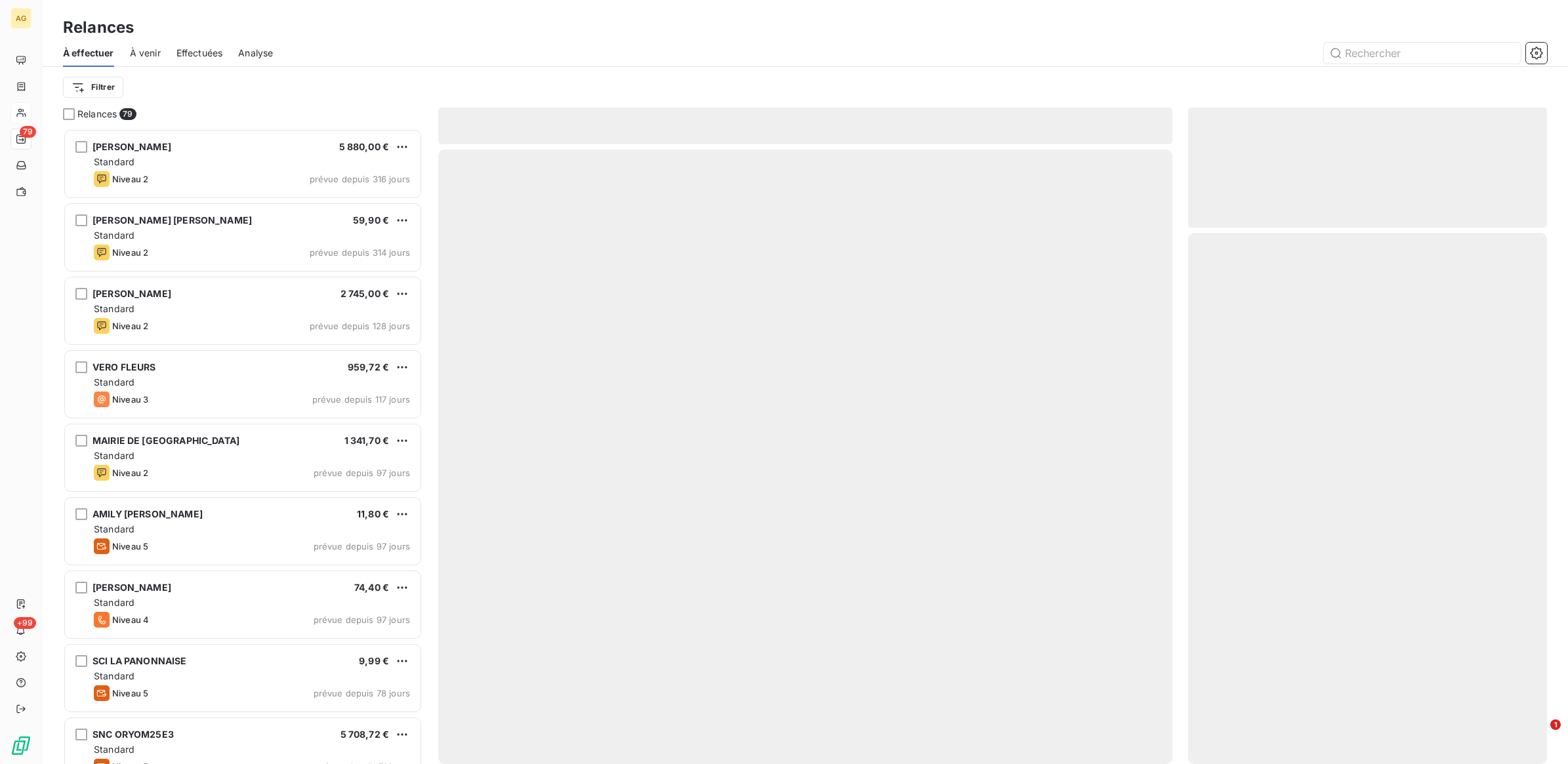
scroll to position [624, 346]
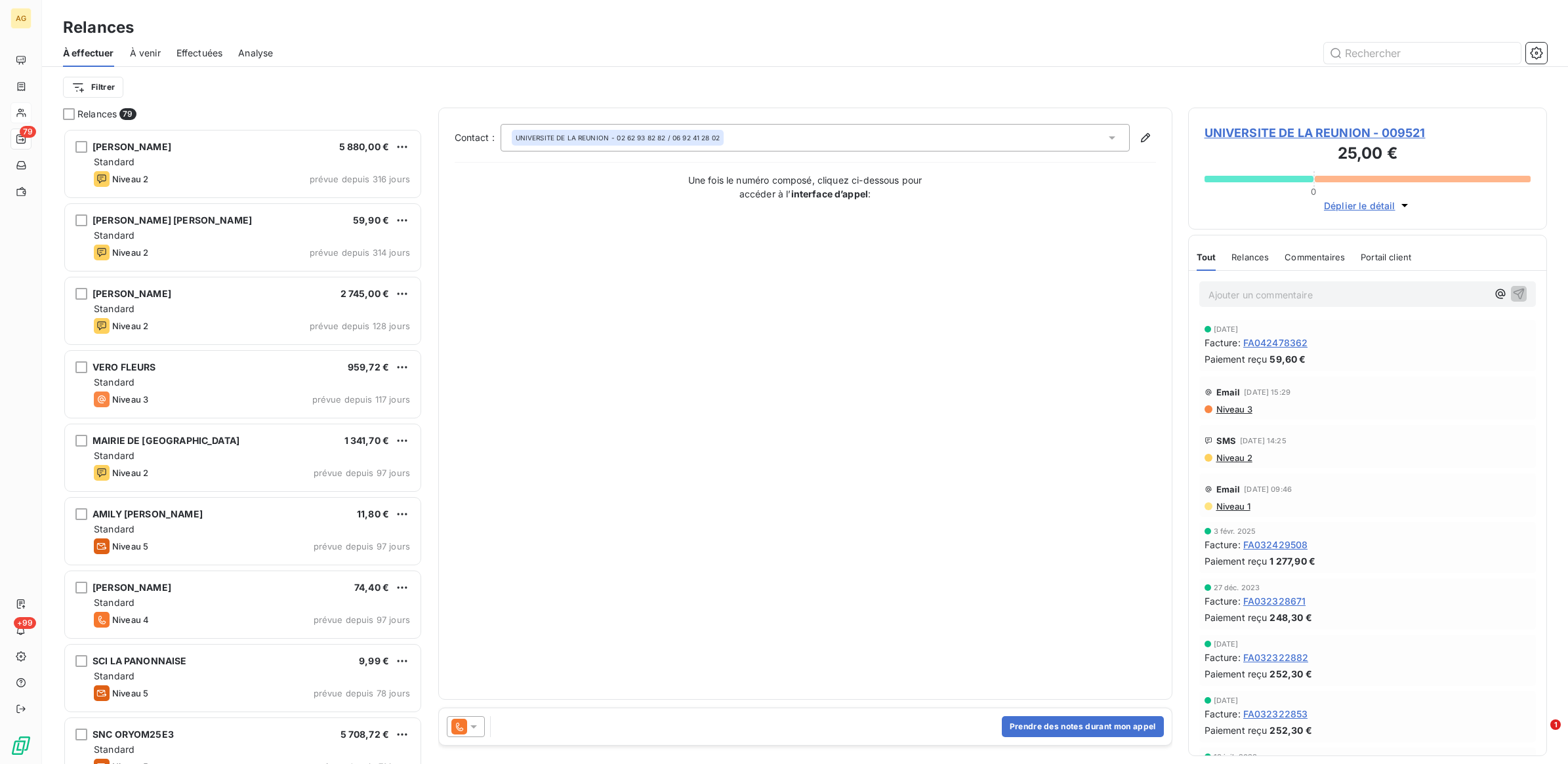
click at [474, 716] on div at bounding box center [466, 727] width 38 height 21
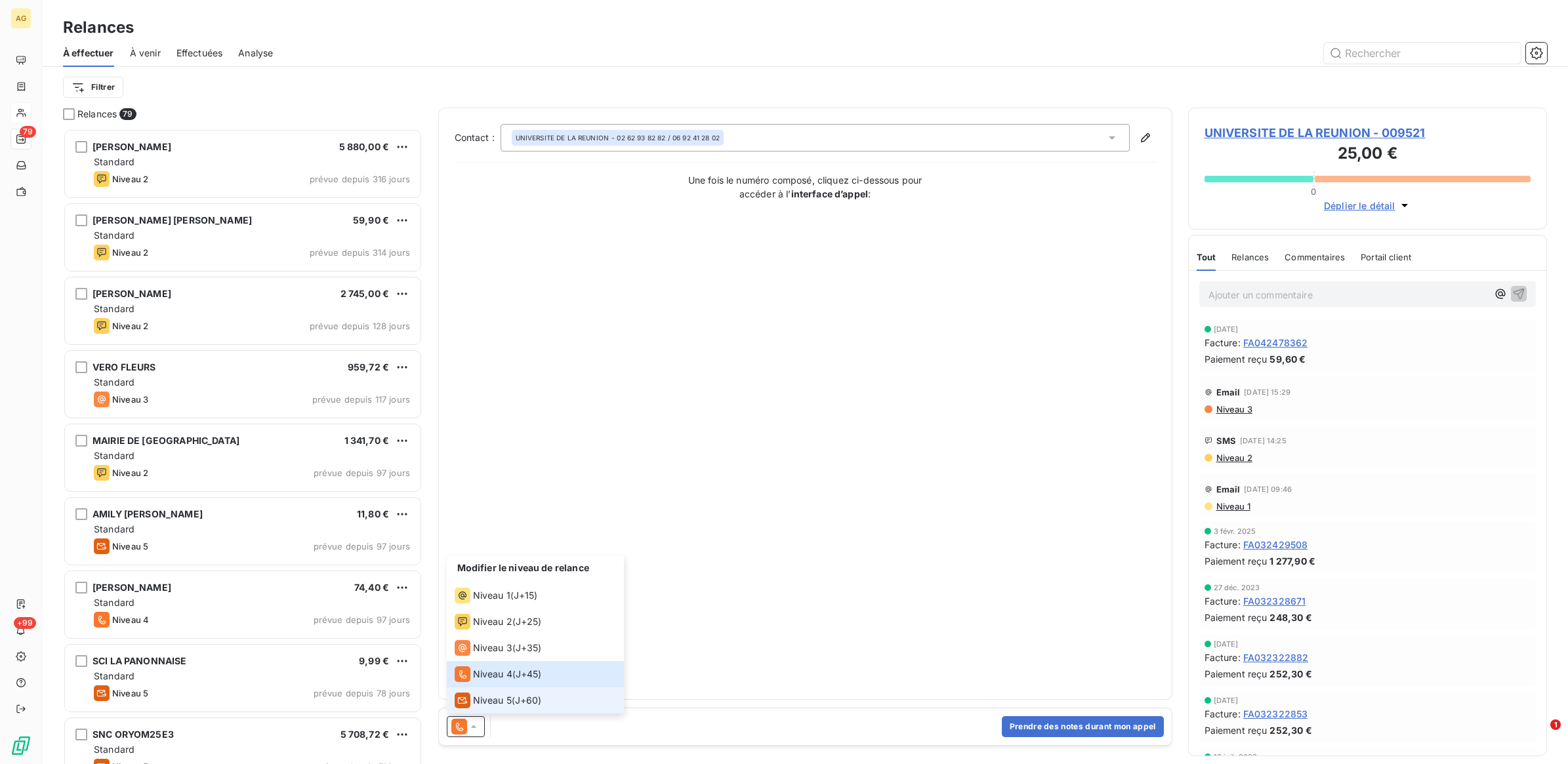
click at [488, 707] on span "Niveau 5" at bounding box center [492, 700] width 38 height 13
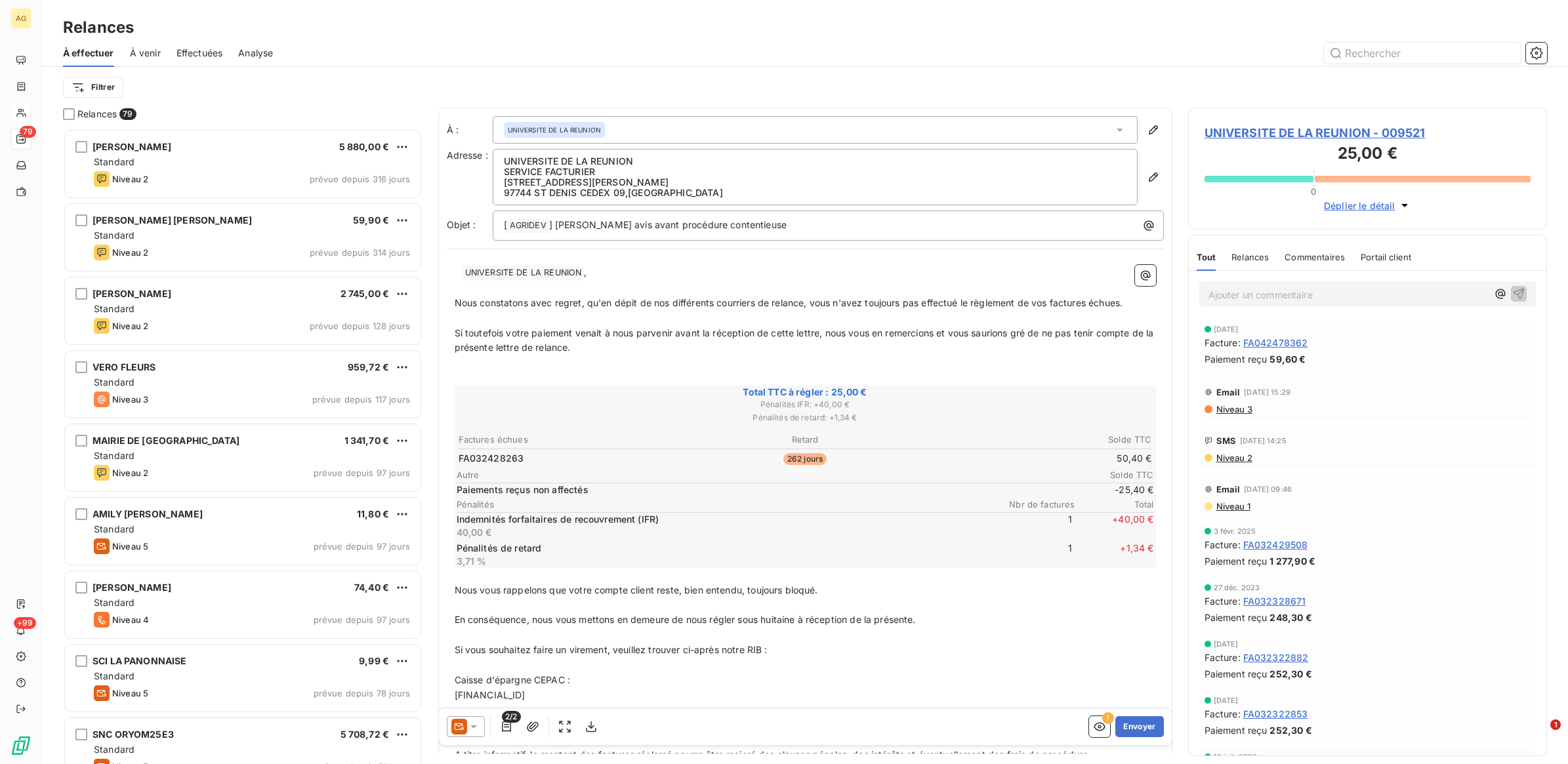
click at [489, 271] on span "UNIVERSITE DE LA REUNION ﻿" at bounding box center [523, 274] width 121 height 15
drag, startPoint x: 489, startPoint y: 271, endPoint x: 583, endPoint y: 279, distance: 94.3
click at [583, 279] on span "UNIVERSITE DE LA REUNION ﻿" at bounding box center [523, 274] width 121 height 15
drag, startPoint x: 592, startPoint y: 273, endPoint x: 435, endPoint y: 250, distance: 158.7
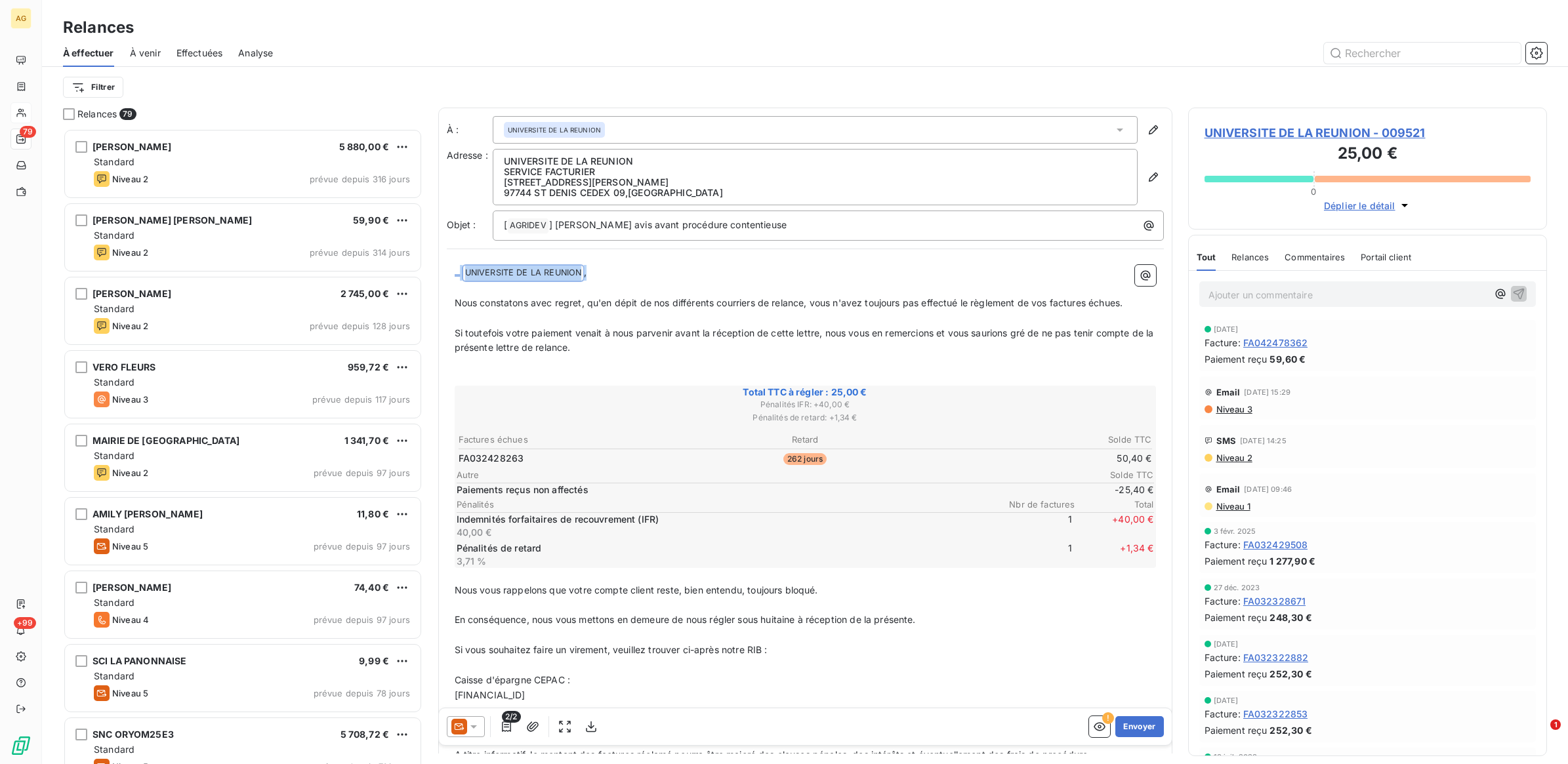
click at [435, 250] on div "Relances 79 [PERSON_NAME] 5 880,00 € Standard Niveau 2 prévue depuis 316 jours …" at bounding box center [805, 436] width 1526 height 657
click at [589, 726] on icon "button" at bounding box center [591, 727] width 10 height 11
drag, startPoint x: 1122, startPoint y: 725, endPoint x: 1131, endPoint y: 722, distance: 9.5
click at [1126, 723] on button "Envoyer" at bounding box center [1139, 727] width 48 height 21
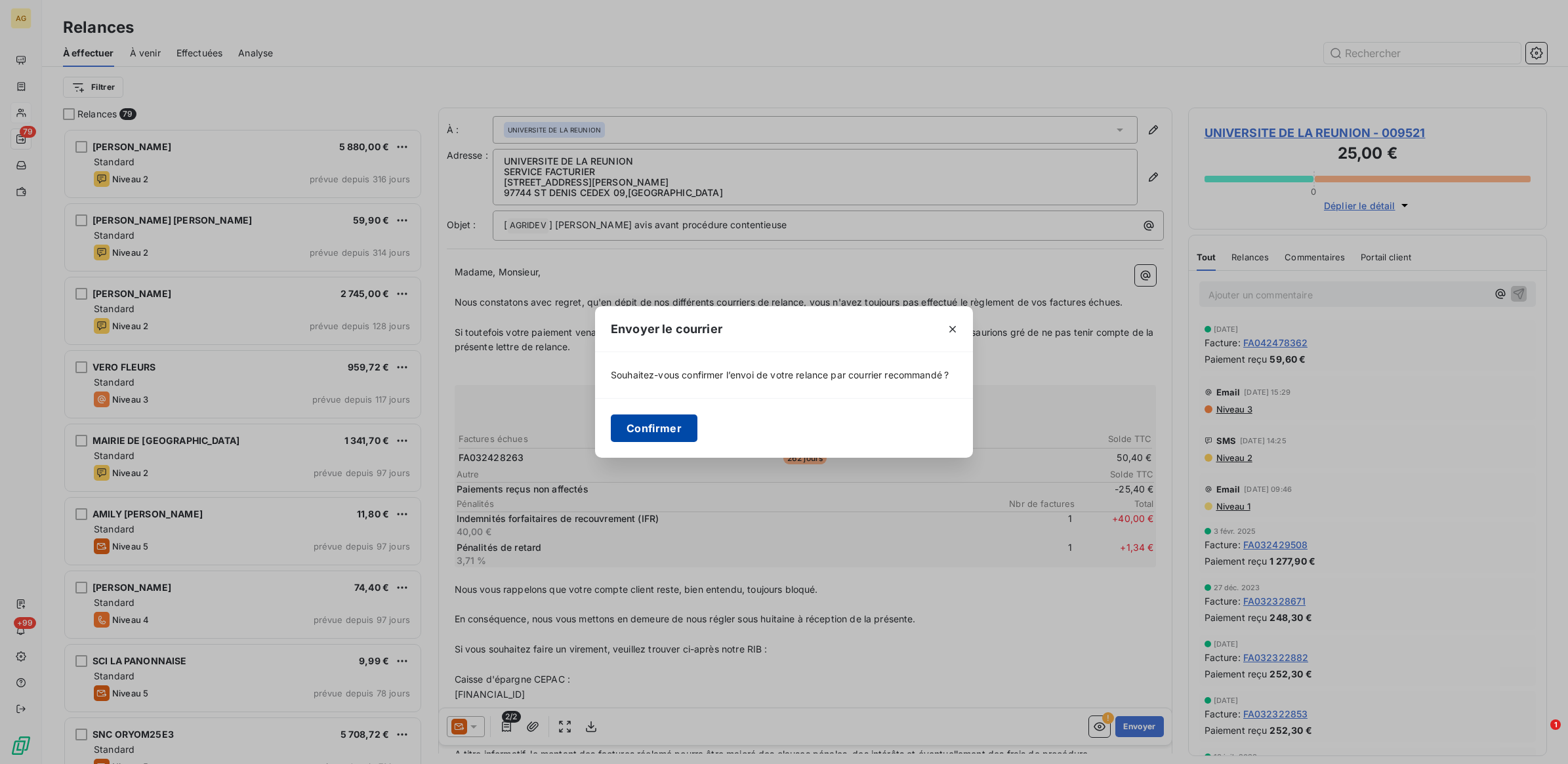
drag, startPoint x: 624, startPoint y: 439, endPoint x: 657, endPoint y: 441, distance: 33.1
click at [625, 439] on button "Confirmer" at bounding box center [654, 428] width 87 height 27
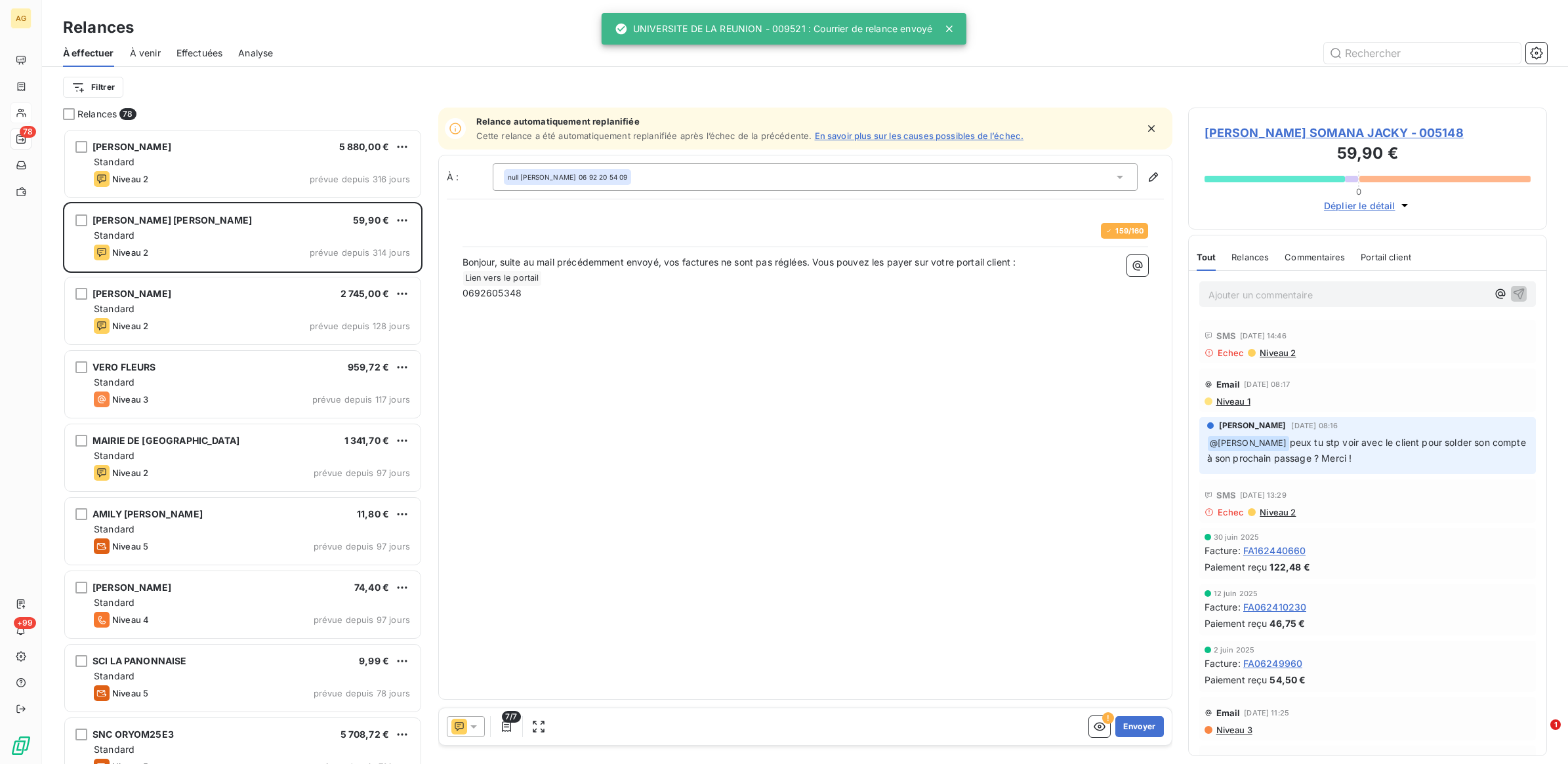
scroll to position [624, 346]
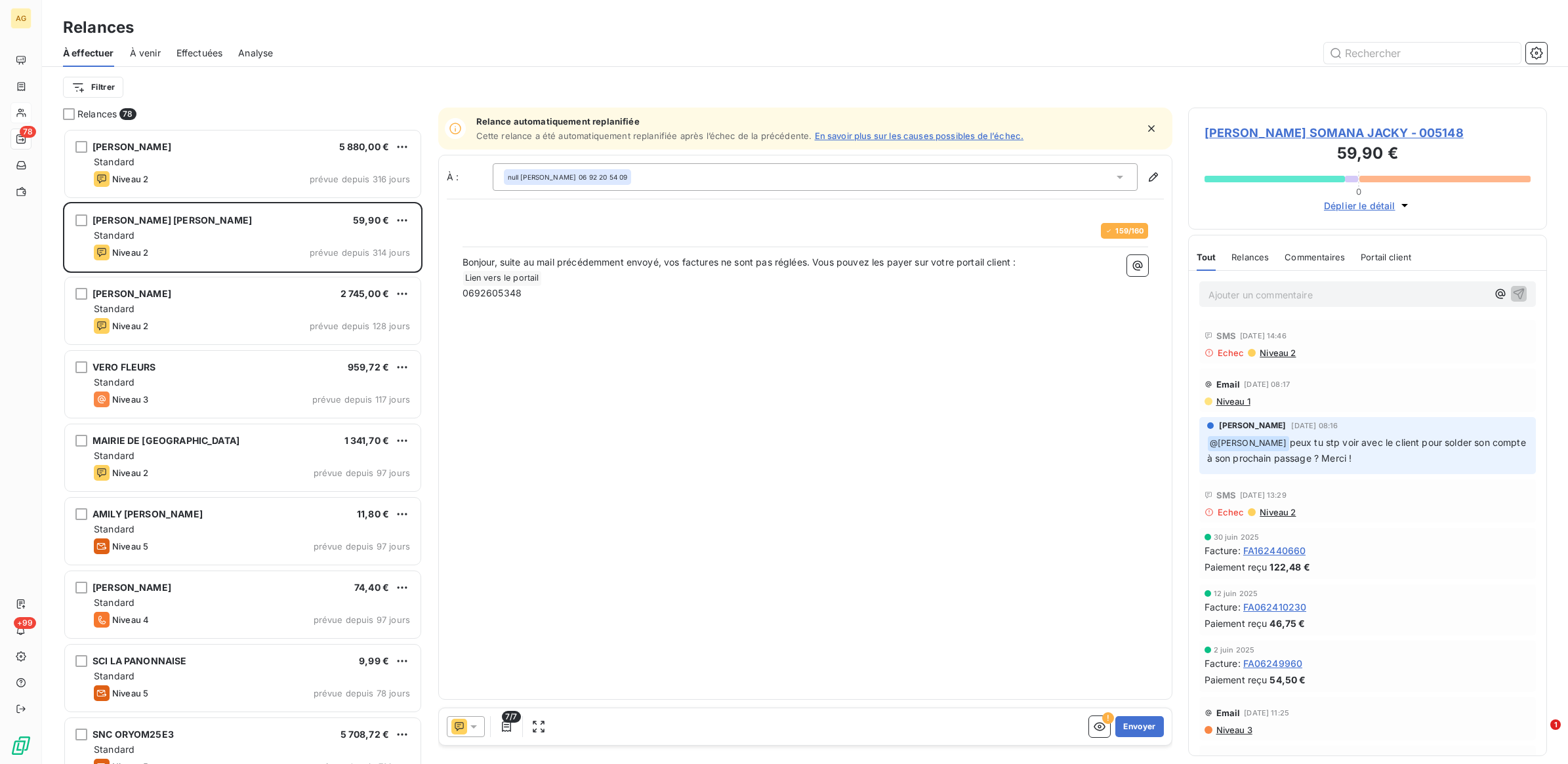
click at [906, 567] on div "À : null [PERSON_NAME] SOMANA JACKY 06 92 20 54 09 159 / 160 Bonjour, suite au …" at bounding box center [805, 427] width 734 height 545
click at [1366, 54] on input "text" at bounding box center [1422, 53] width 197 height 21
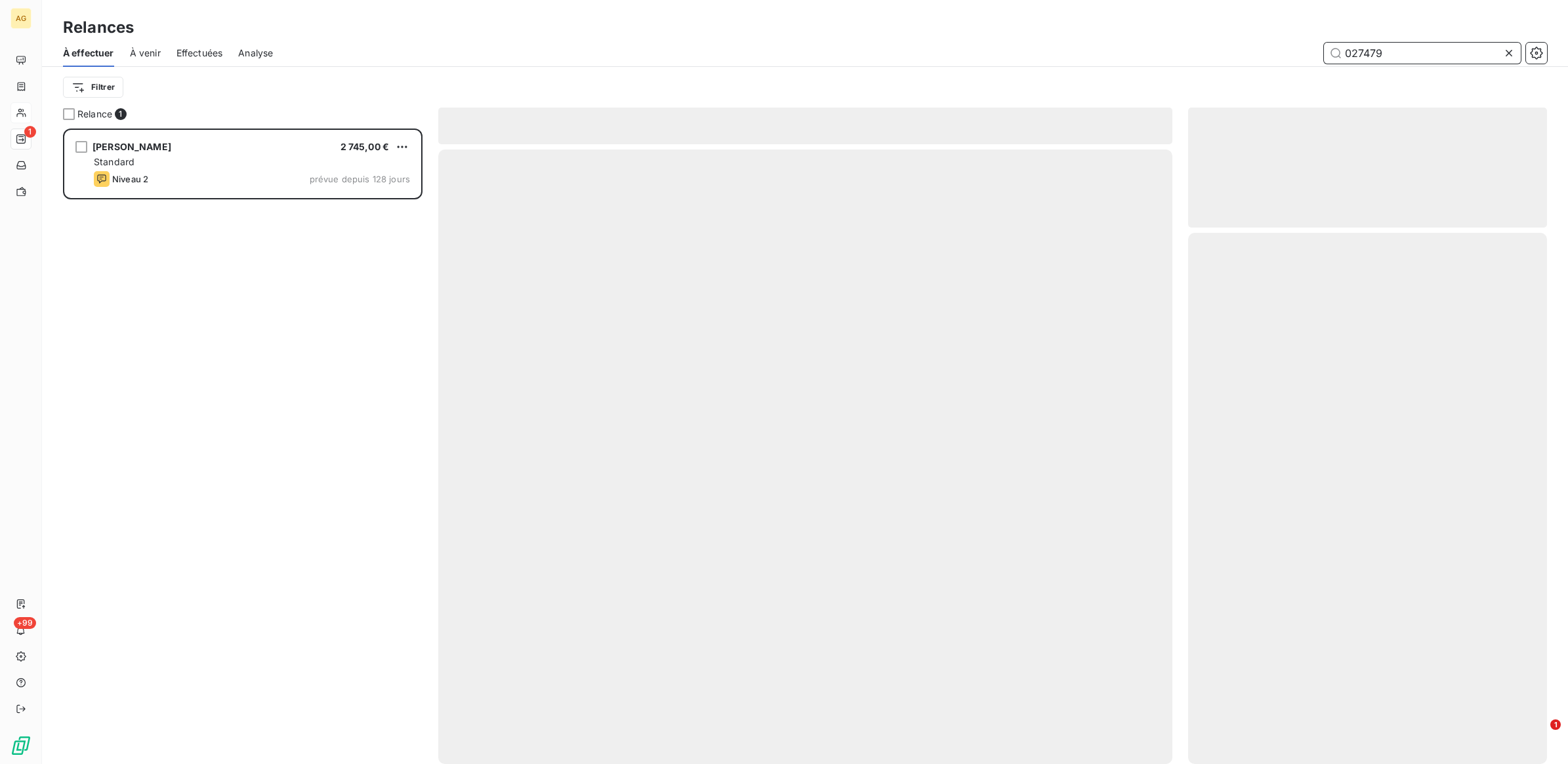
scroll to position [624, 346]
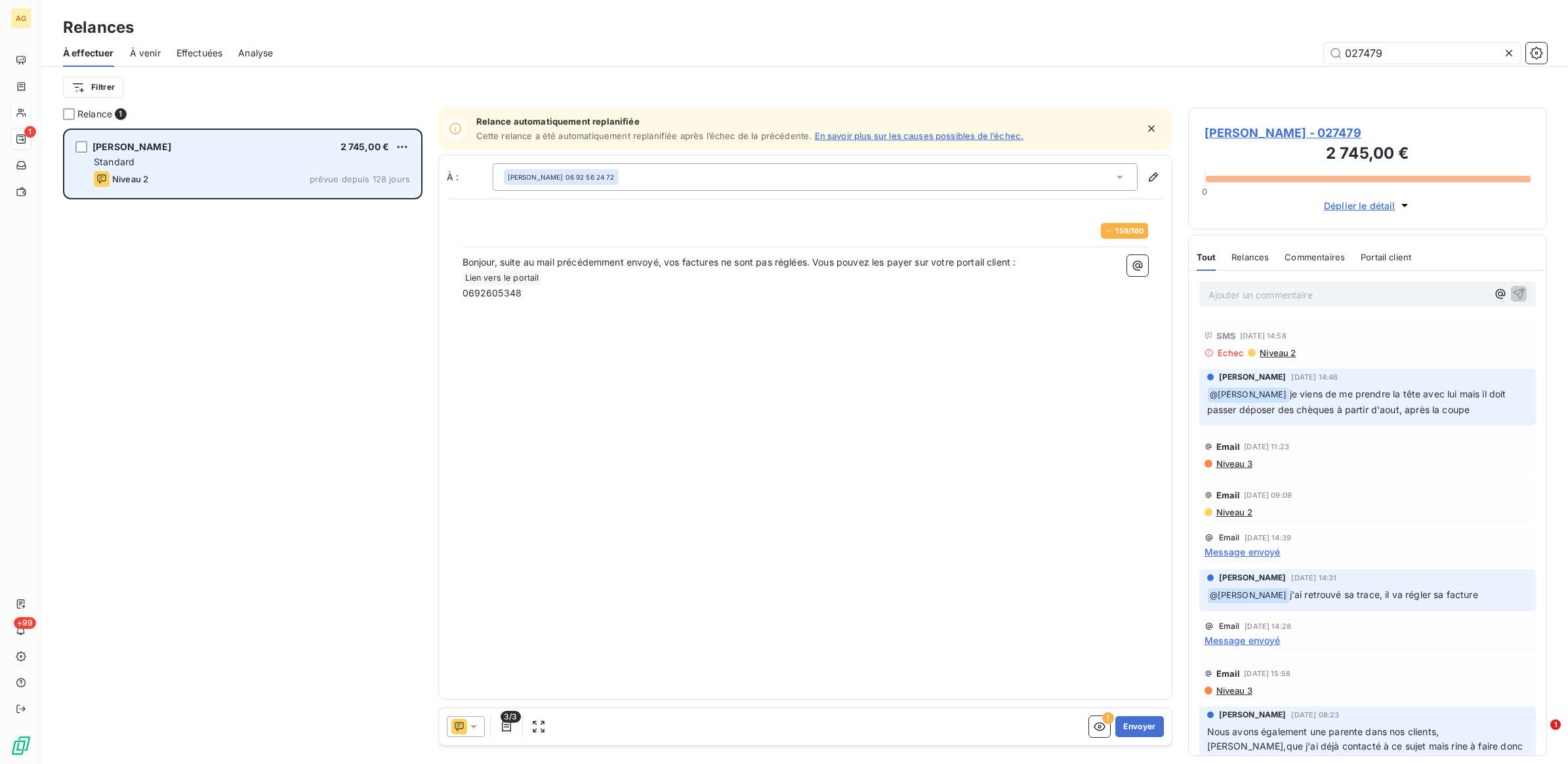
click at [247, 176] on div "Niveau 2 prévue depuis 128 jours" at bounding box center [252, 179] width 316 height 16
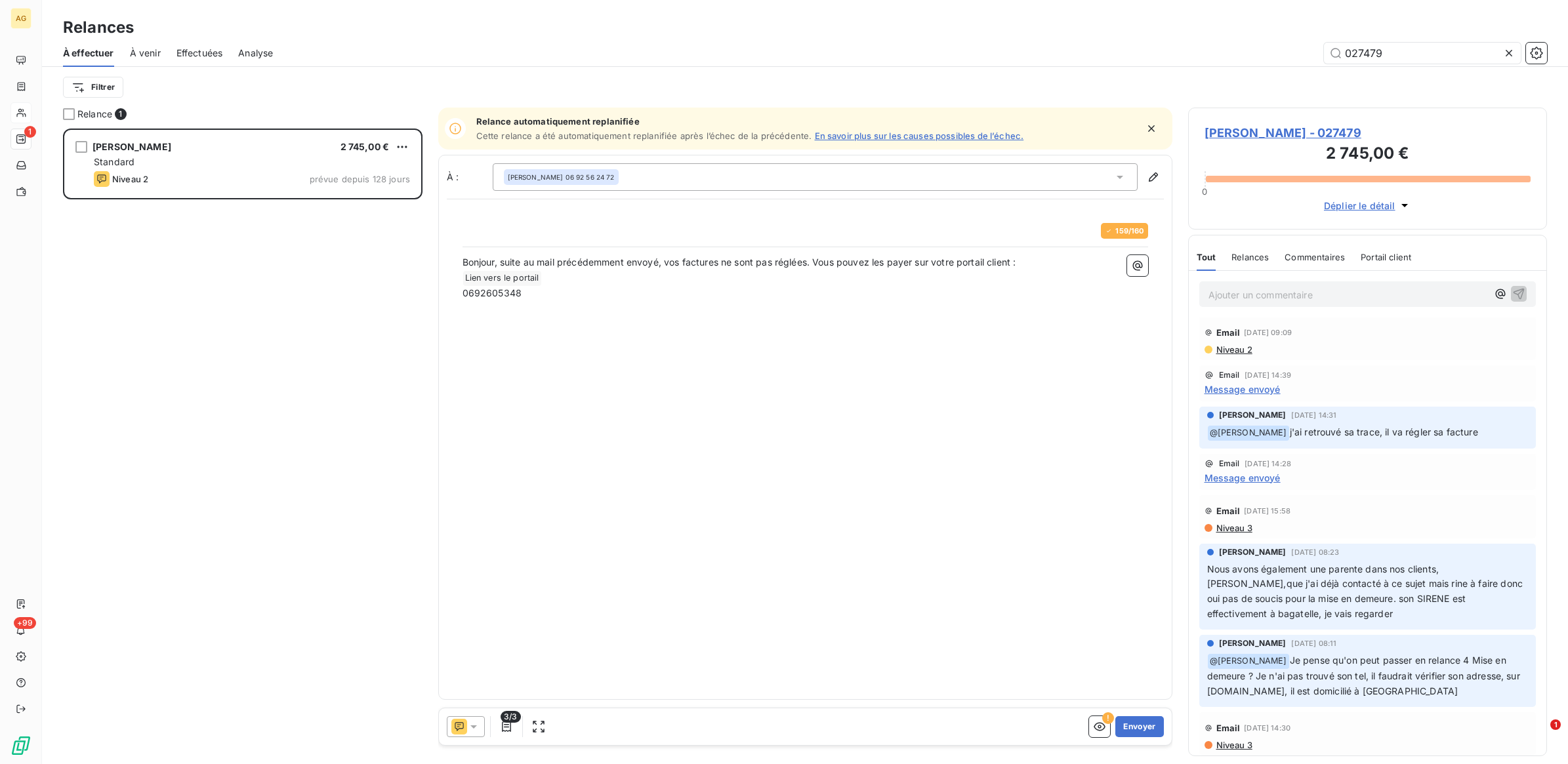
scroll to position [80, 0]
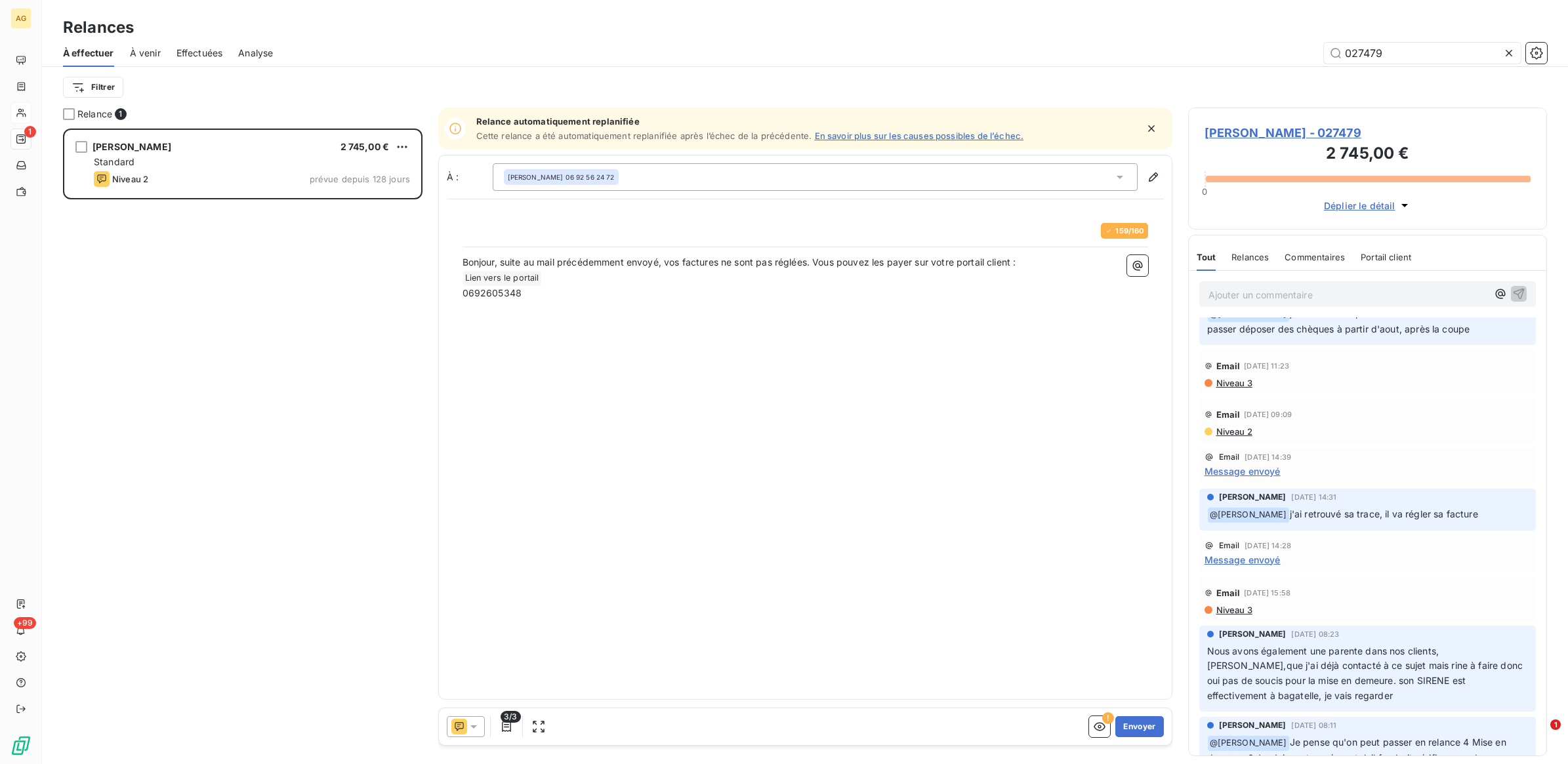
click at [474, 726] on icon at bounding box center [473, 727] width 6 height 3
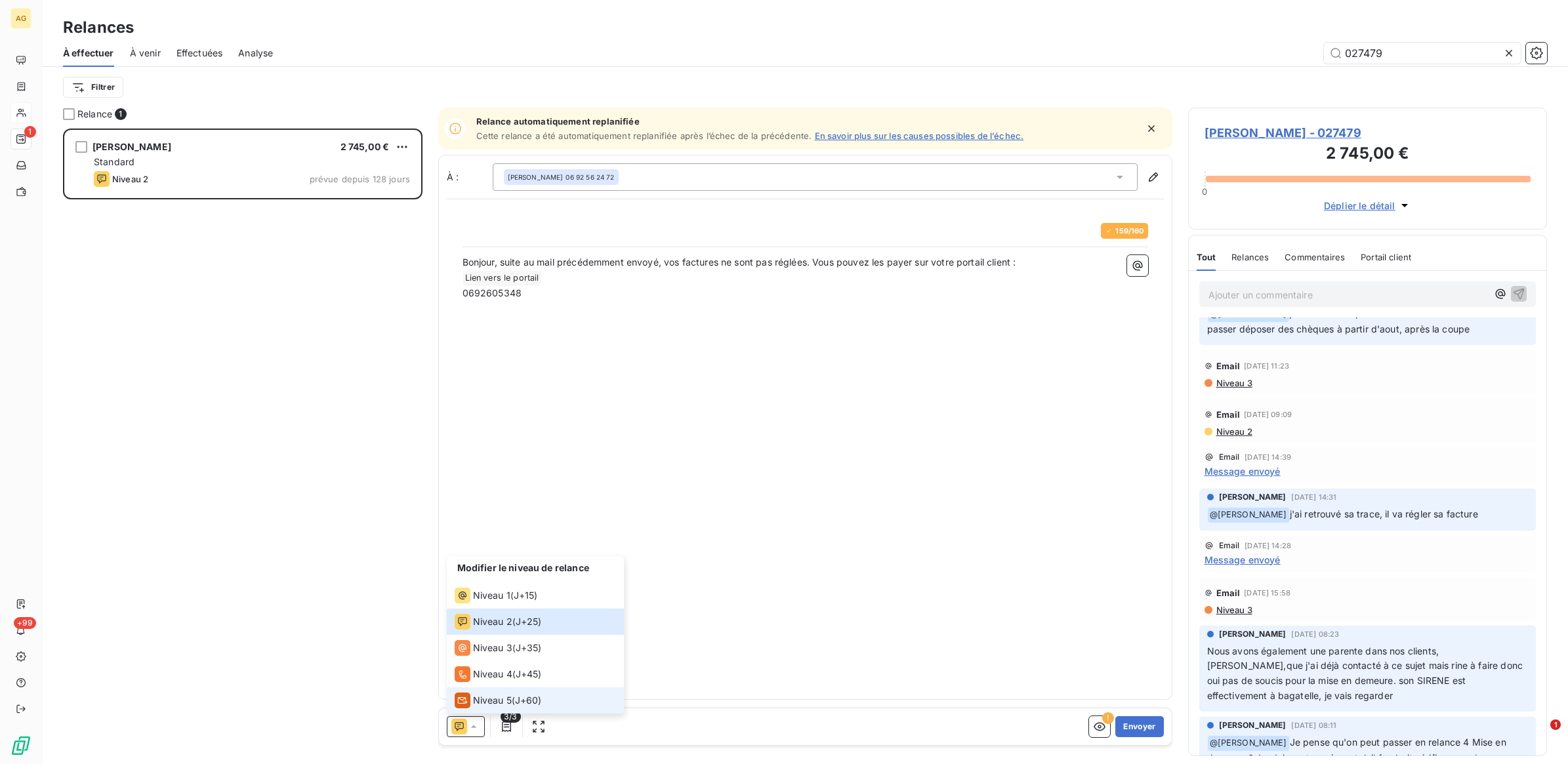
click at [493, 699] on span "Niveau 5" at bounding box center [492, 700] width 38 height 13
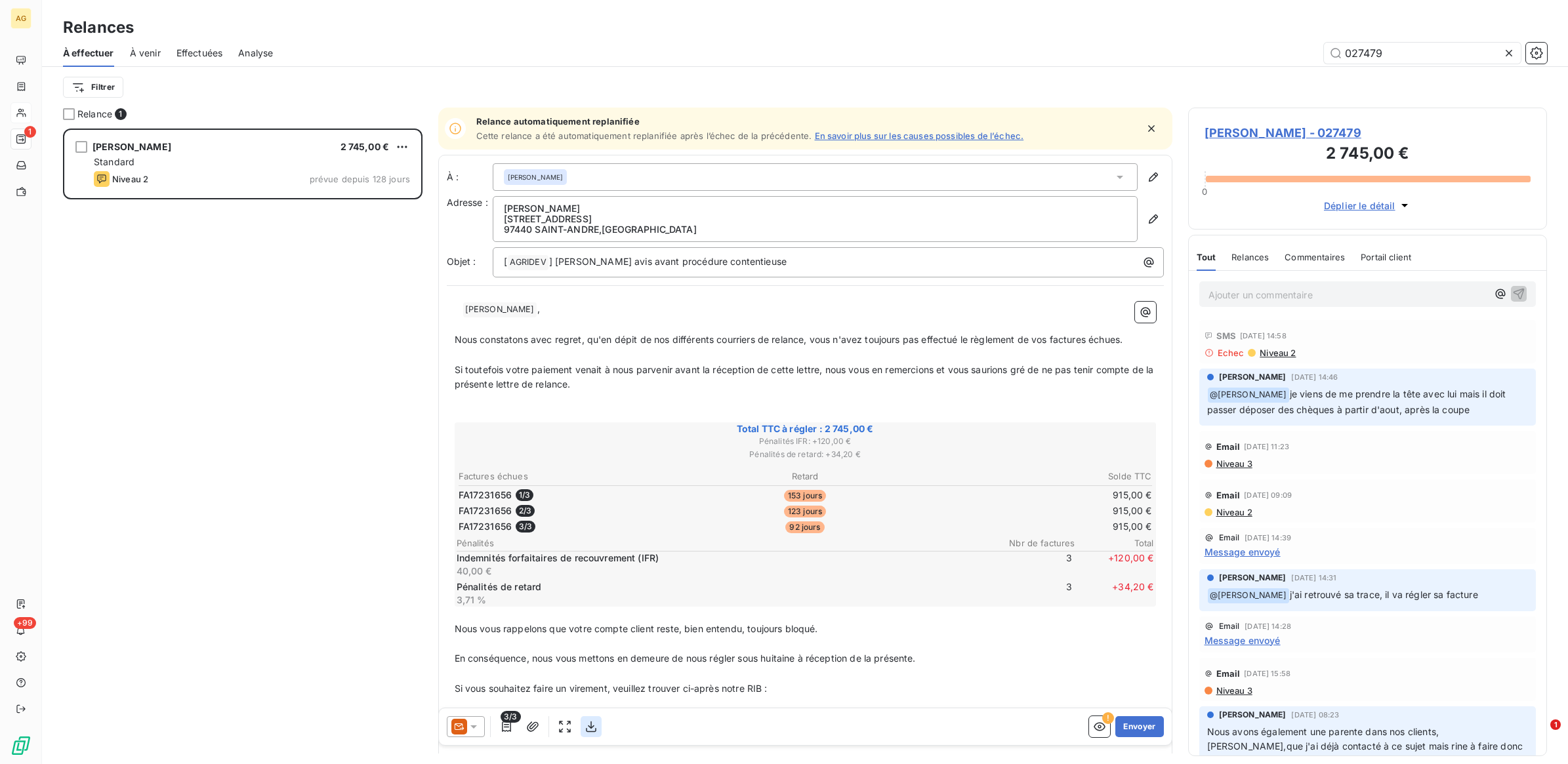
click at [592, 728] on icon "button" at bounding box center [591, 727] width 13 height 13
click at [458, 312] on p "﻿ ﻿ [PERSON_NAME] ," at bounding box center [805, 309] width 701 height 16
click at [1139, 728] on button "Envoyer" at bounding box center [1139, 727] width 48 height 21
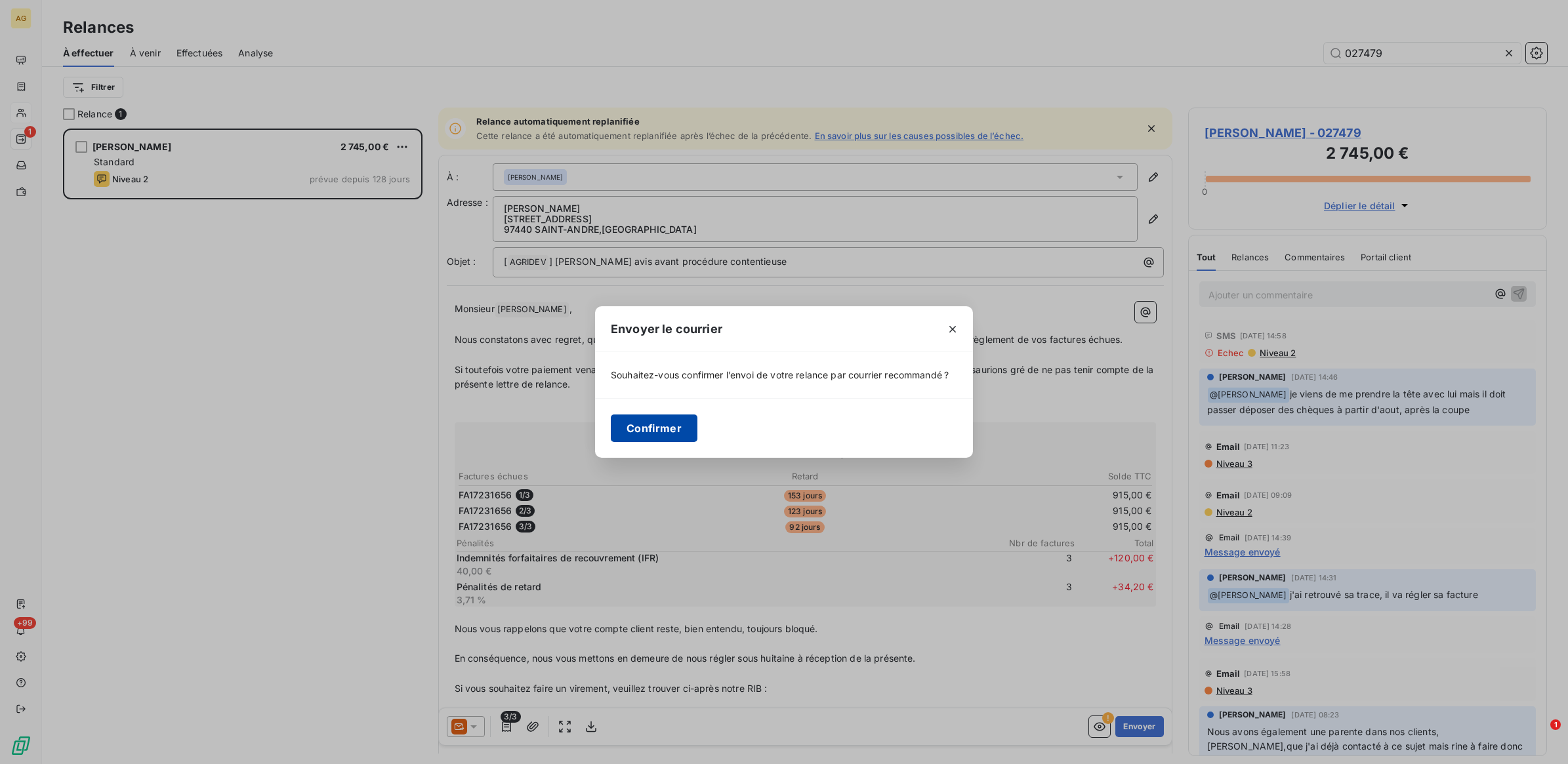
drag, startPoint x: 667, startPoint y: 434, endPoint x: 894, endPoint y: 458, distance: 228.3
click at [677, 433] on button "Confirmer" at bounding box center [654, 428] width 87 height 27
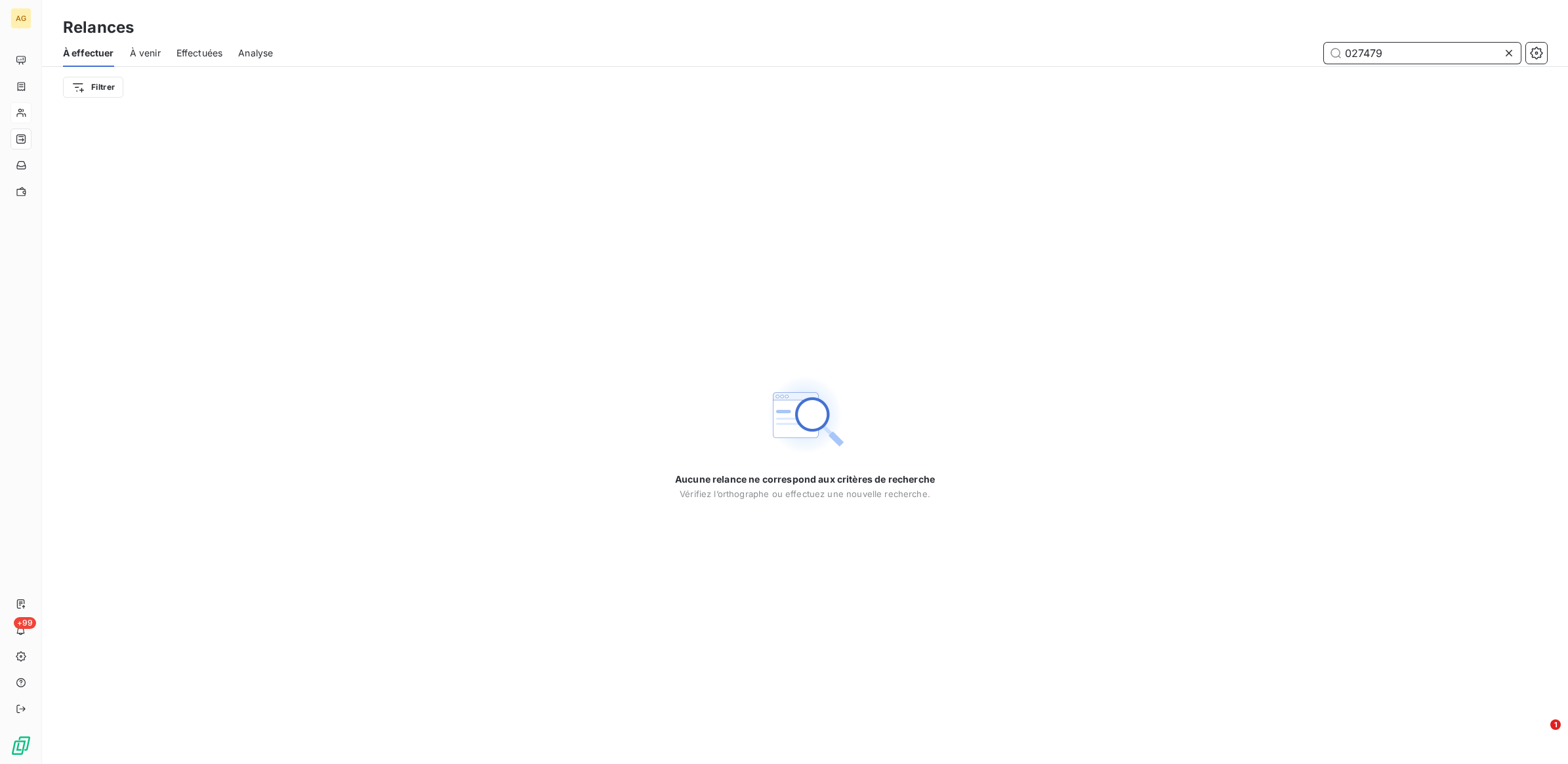
click at [1359, 49] on input "027479" at bounding box center [1422, 53] width 197 height 21
type input "027478"
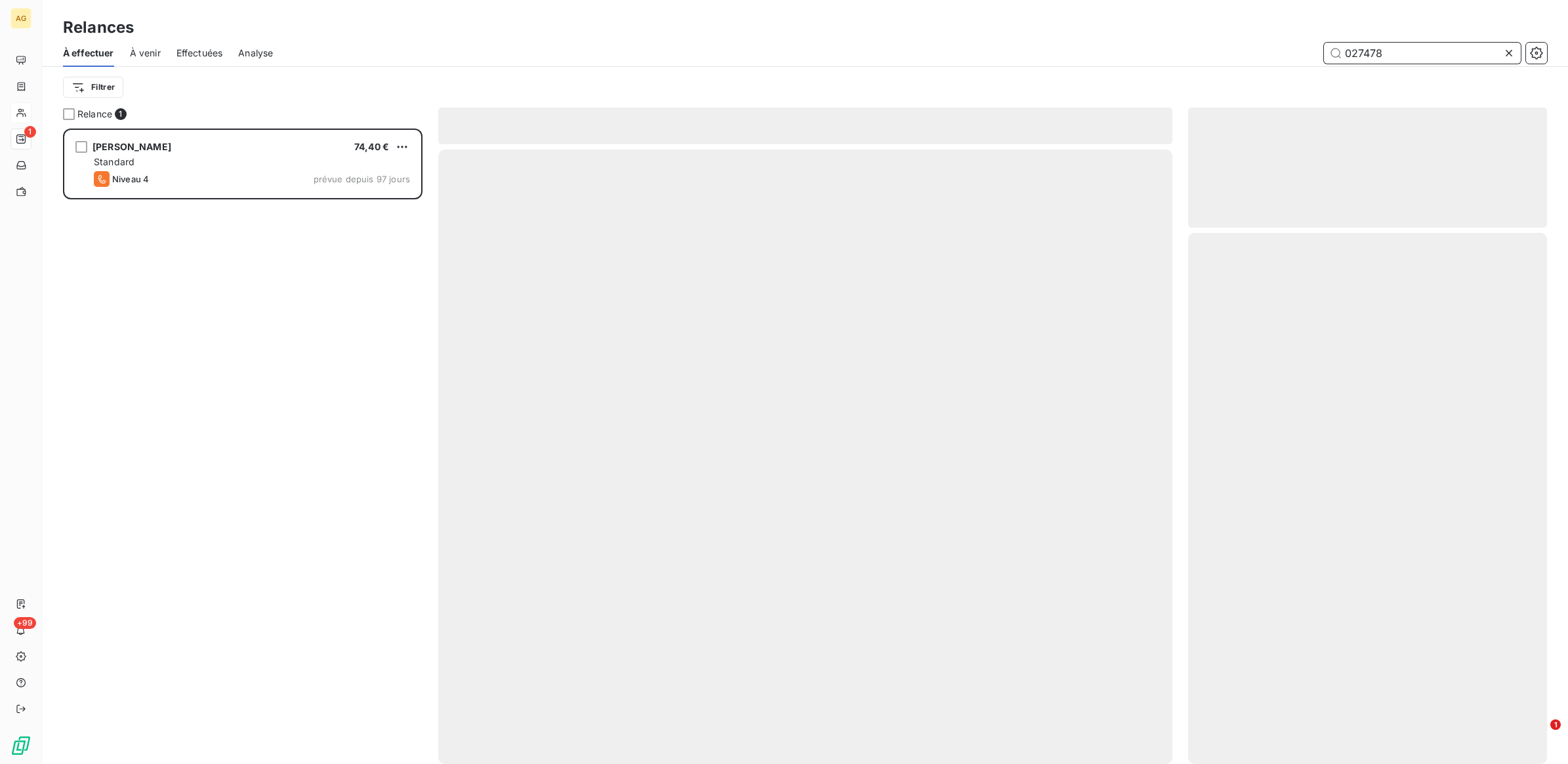
scroll to position [624, 346]
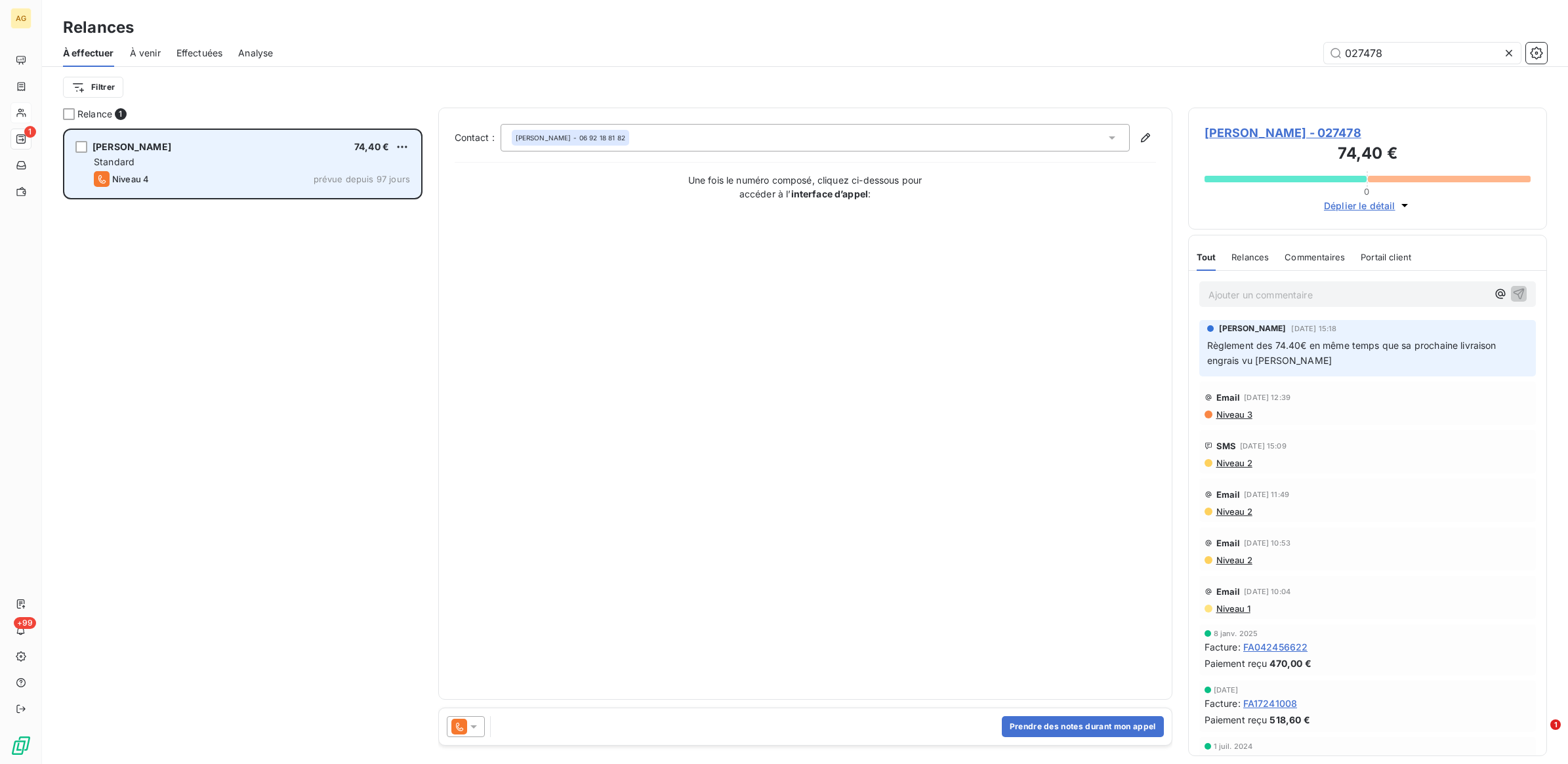
click at [171, 151] on span "[PERSON_NAME]" at bounding box center [132, 147] width 79 height 11
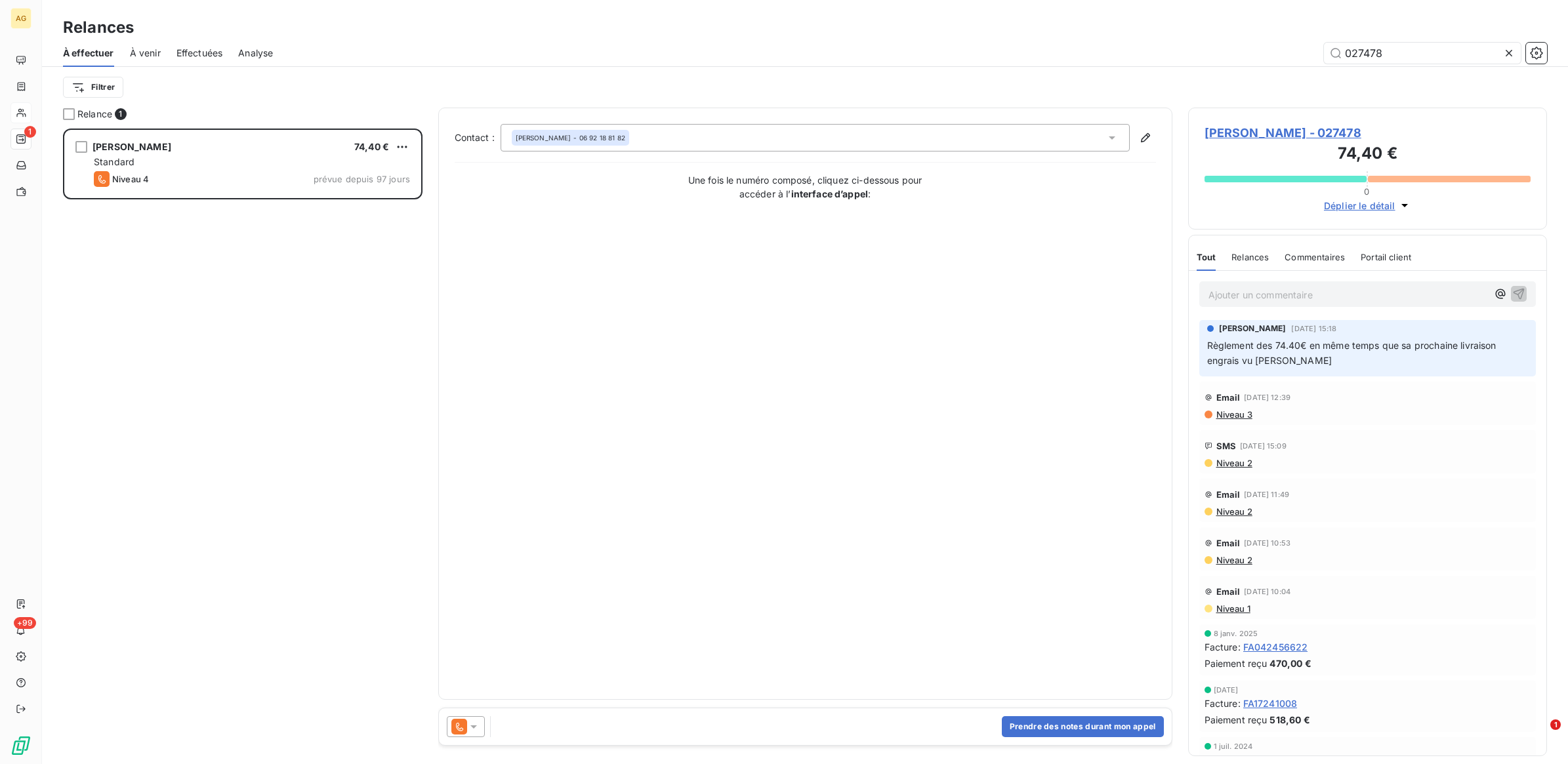
click at [474, 727] on icon at bounding box center [473, 727] width 6 height 3
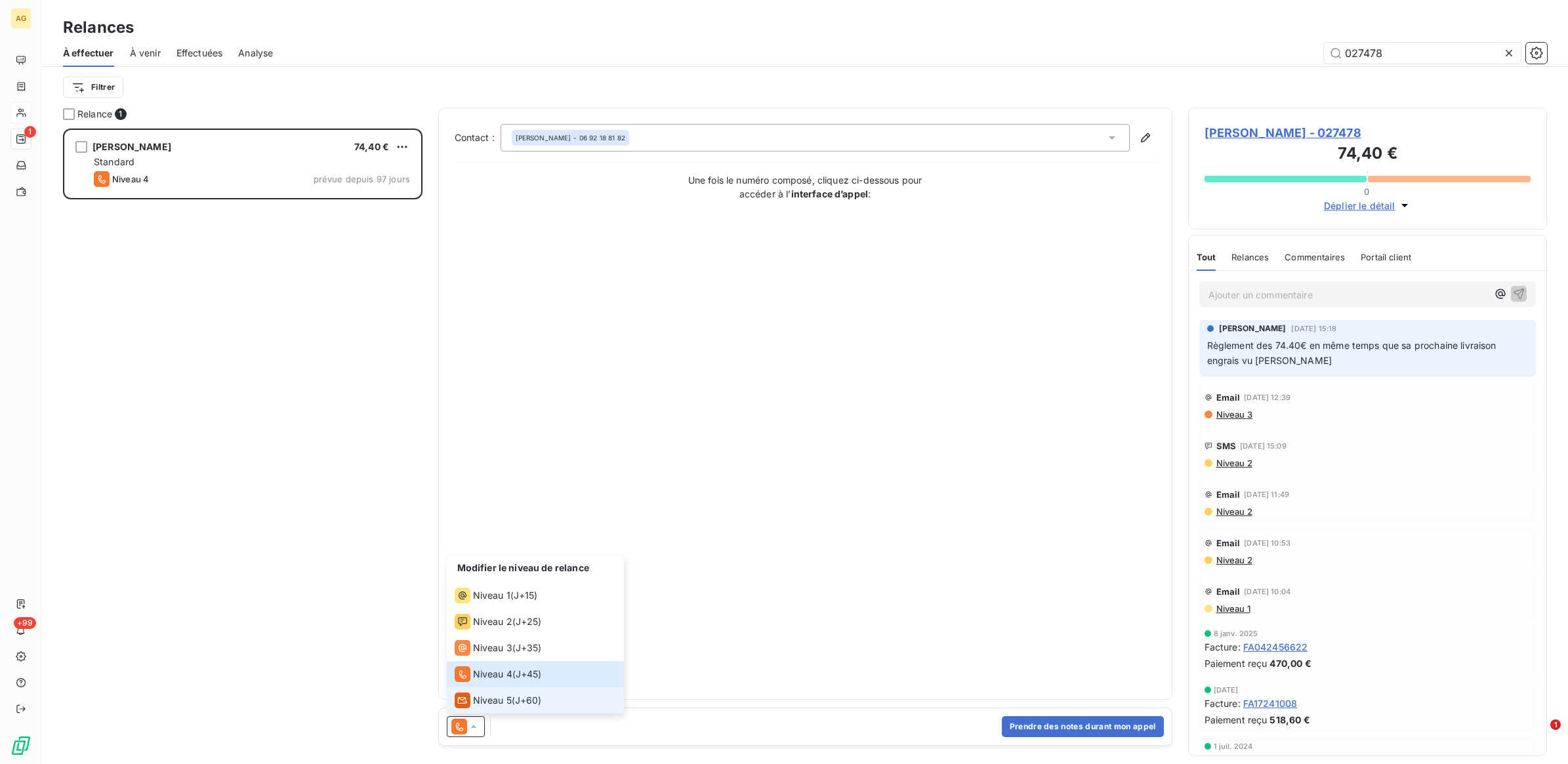
click at [490, 703] on span "Niveau 5" at bounding box center [492, 700] width 38 height 13
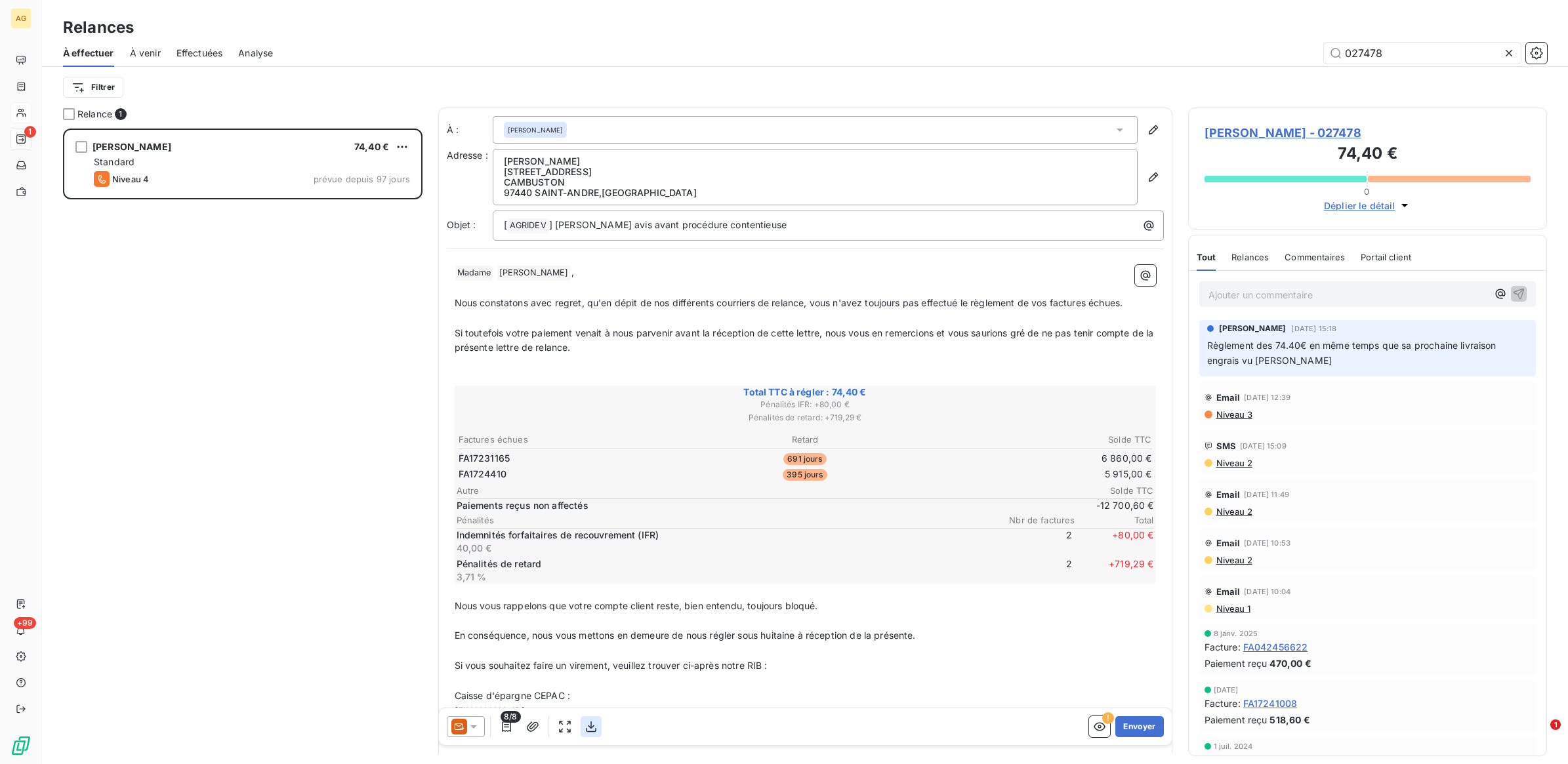
click at [588, 727] on icon "button" at bounding box center [591, 727] width 13 height 13
click at [1122, 723] on button "Envoyer" at bounding box center [1139, 727] width 48 height 21
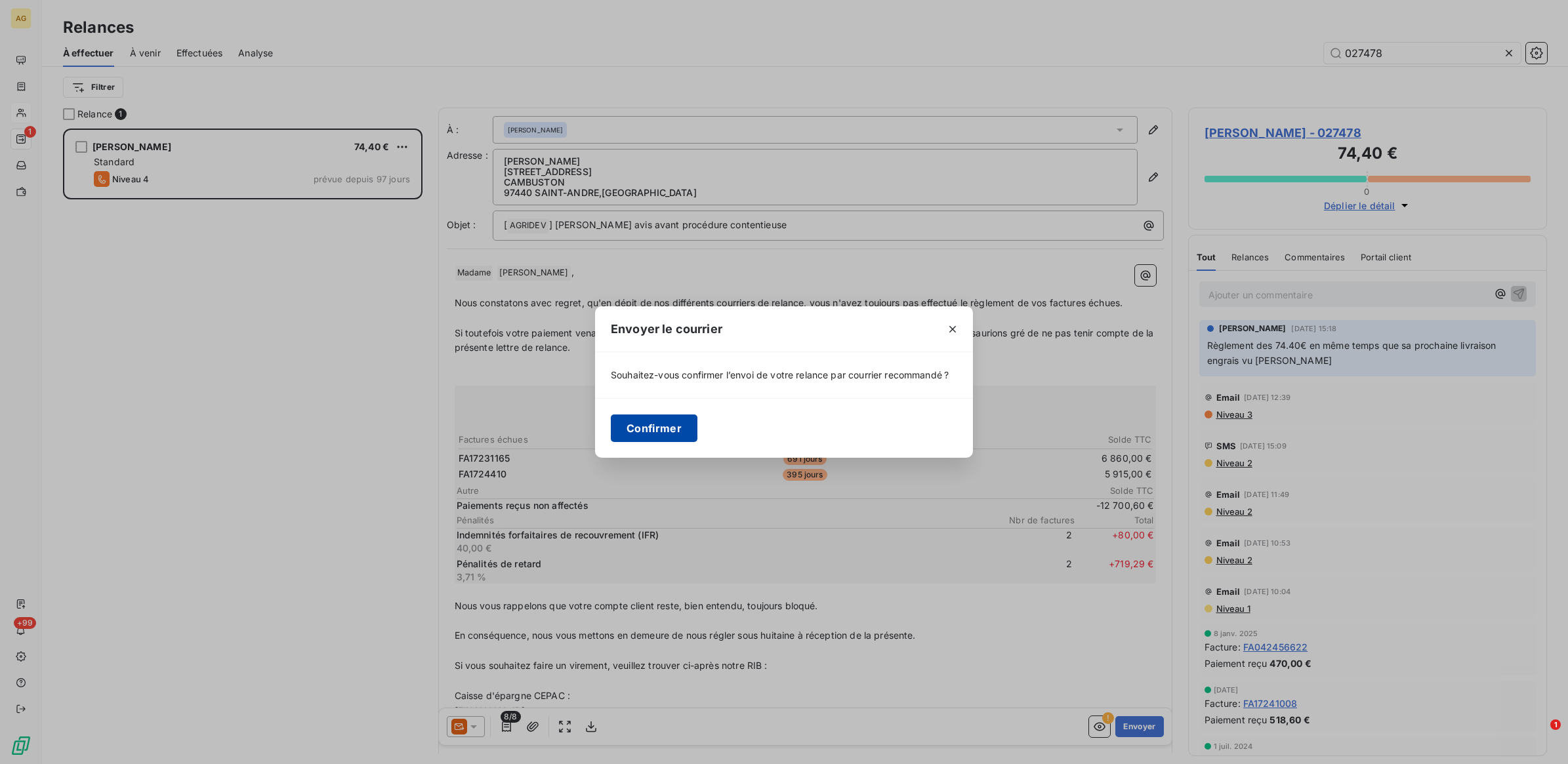
click at [635, 431] on button "Confirmer" at bounding box center [654, 428] width 87 height 27
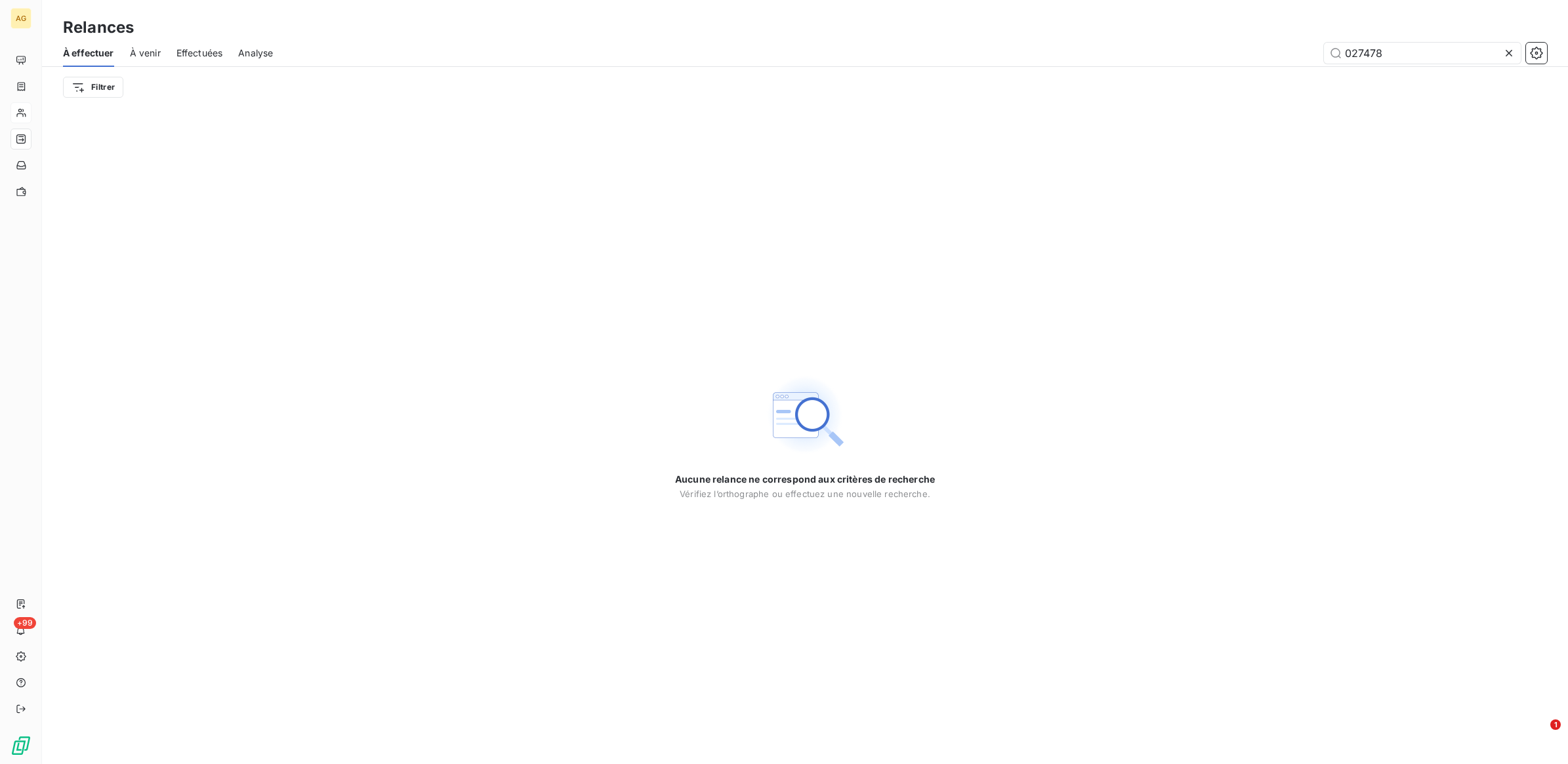
click at [288, 184] on div "Aucune relance ne correspond aux critères de recherche [PERSON_NAME] l’orthogra…" at bounding box center [805, 436] width 1526 height 657
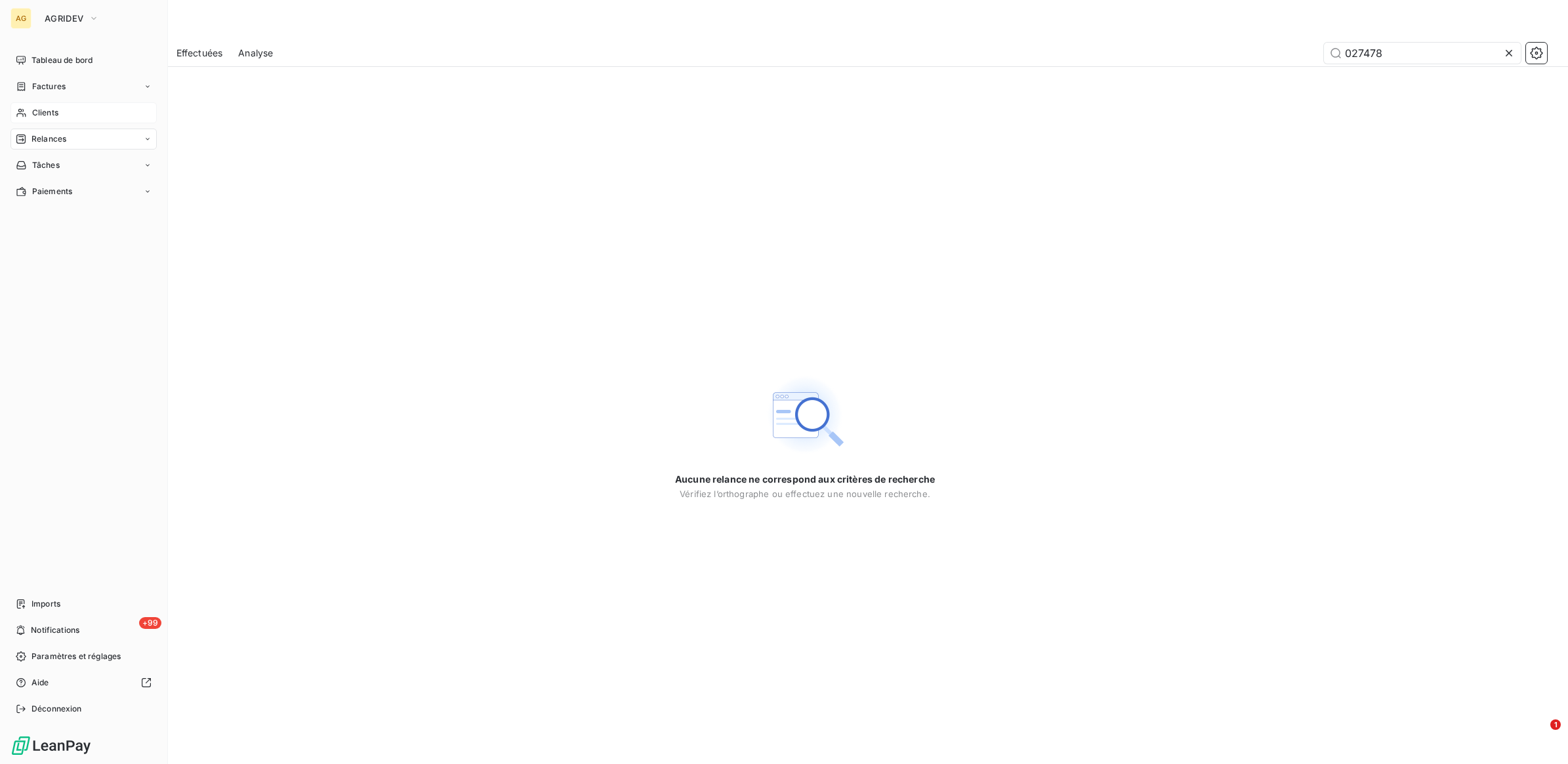
click at [48, 138] on span "Relances" at bounding box center [49, 139] width 35 height 12
click at [58, 163] on span "À effectuer" at bounding box center [52, 165] width 43 height 12
